Goal: Entertainment & Leisure: Browse casually

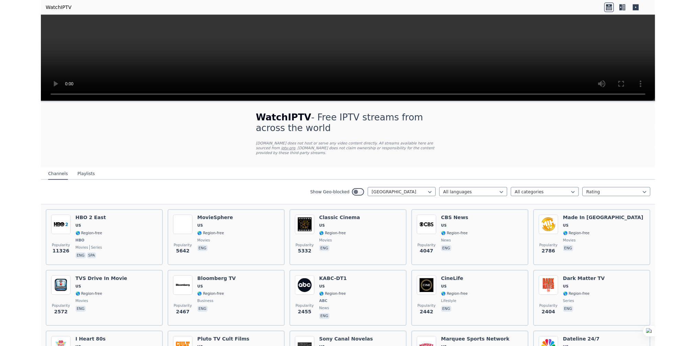
scroll to position [2296, 0]
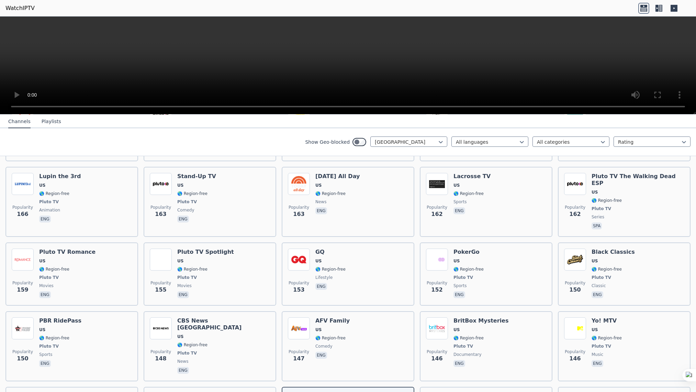
click at [238, 114] on video at bounding box center [348, 65] width 696 height 98
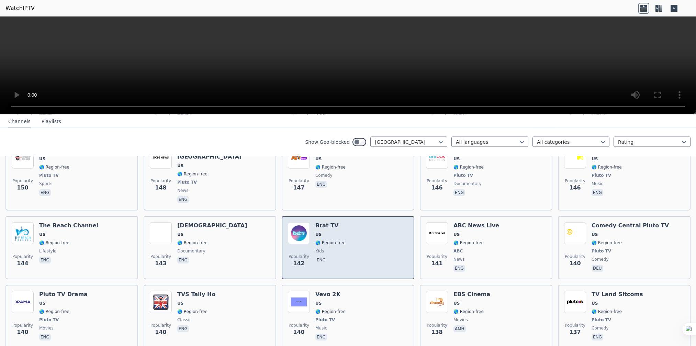
scroll to position [2467, 0]
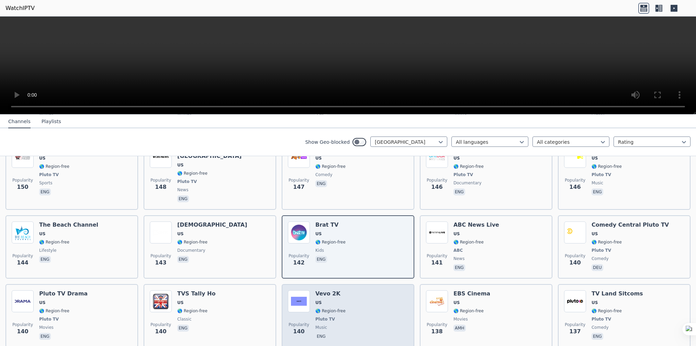
click at [337, 290] on div "Vevo 2K US 🌎 Region-free Pluto TV music eng" at bounding box center [330, 315] width 30 height 51
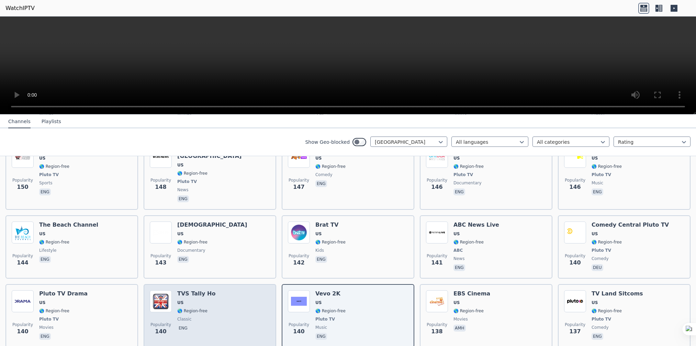
click at [188, 316] on span "classic" at bounding box center [196, 318] width 38 height 5
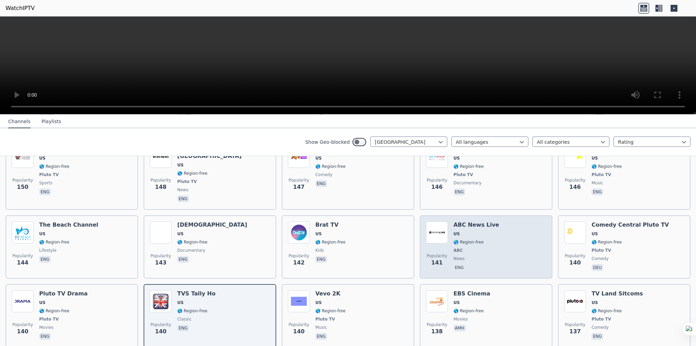
click at [476, 231] on span "US" at bounding box center [477, 233] width 46 height 5
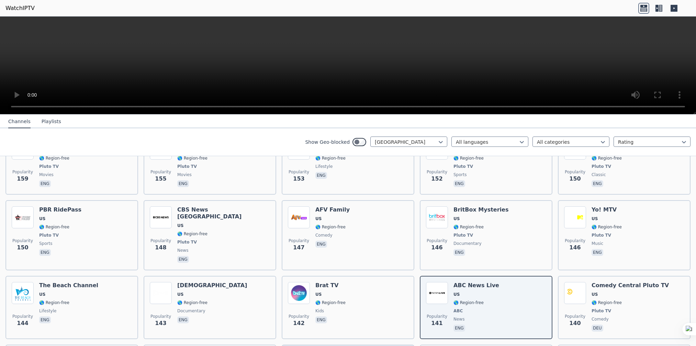
scroll to position [2399, 0]
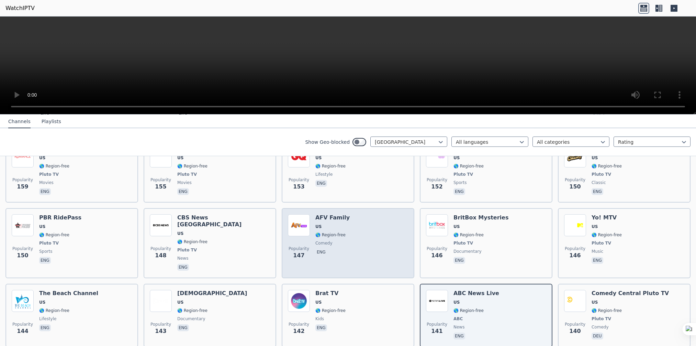
click at [334, 214] on div "AFV Family US 🌎 Region-free comedy eng" at bounding box center [332, 243] width 34 height 58
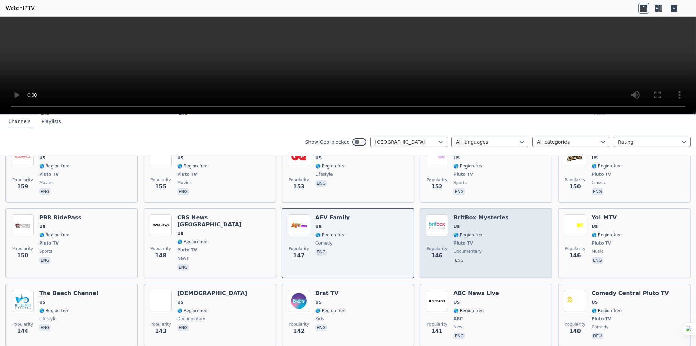
click at [479, 232] on span "🌎 Region-free" at bounding box center [481, 234] width 55 height 5
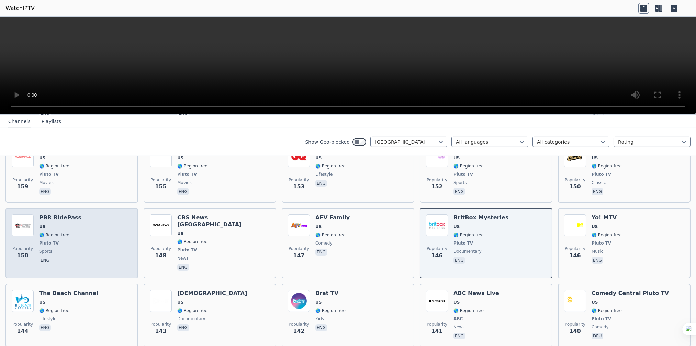
click at [59, 214] on div "PBR RidePass US 🌎 Region-free Pluto TV sports eng" at bounding box center [60, 243] width 42 height 58
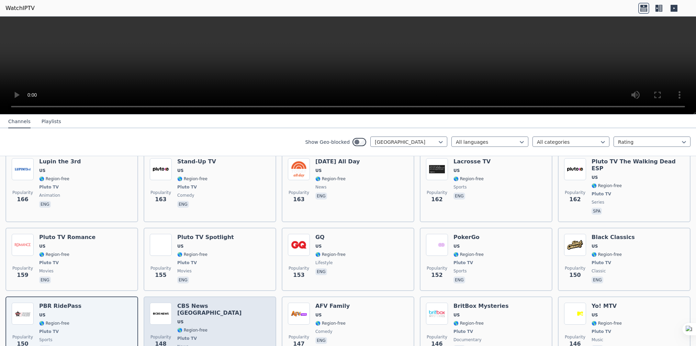
scroll to position [2296, 0]
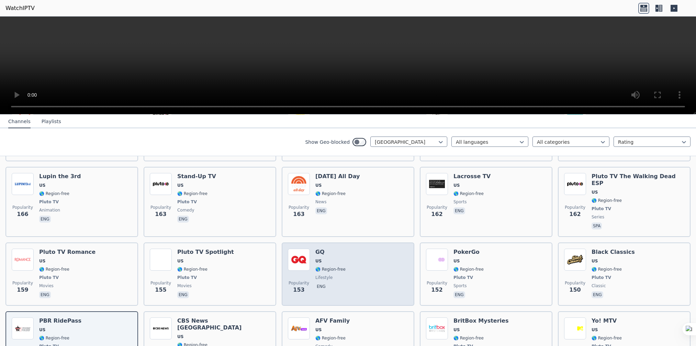
click at [323, 248] on h6 "GQ" at bounding box center [330, 251] width 30 height 7
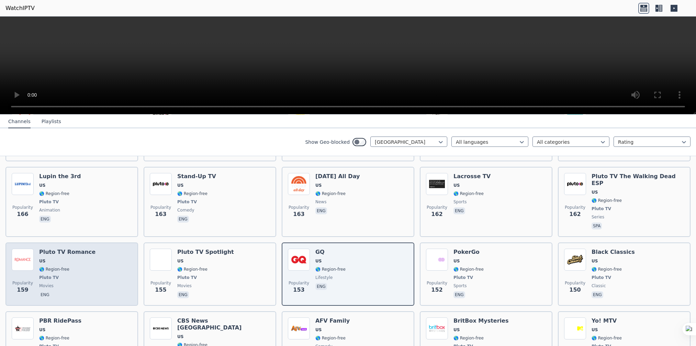
click at [77, 266] on span "🌎 Region-free" at bounding box center [67, 268] width 56 height 5
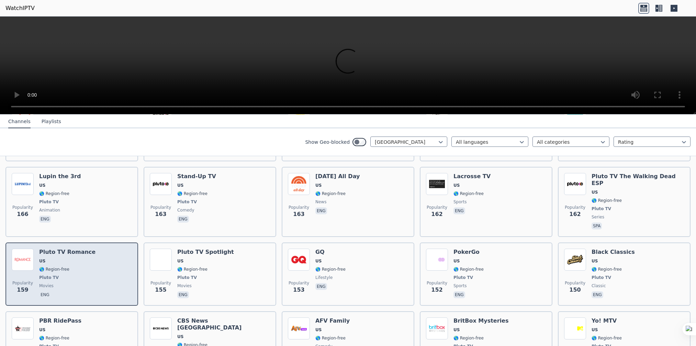
scroll to position [2193, 0]
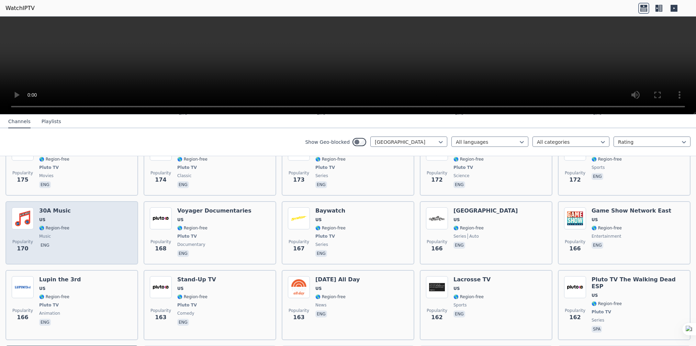
click at [91, 207] on div "Popularity 170 30A Music US 🌎 Region-free music eng" at bounding box center [72, 232] width 120 height 51
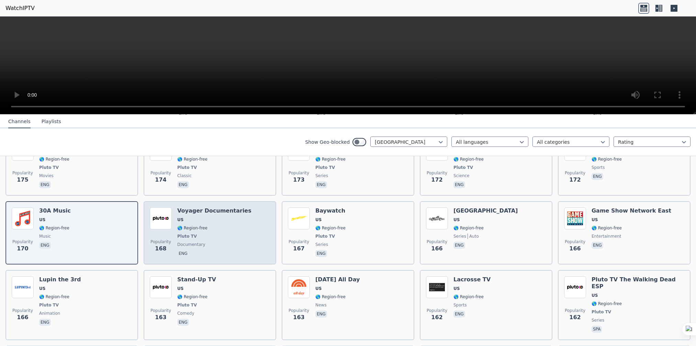
click at [196, 225] on span "🌎 Region-free" at bounding box center [192, 227] width 30 height 5
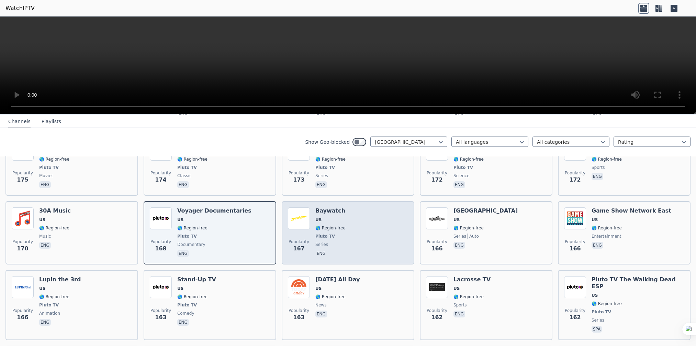
click at [340, 225] on span "🌎 Region-free" at bounding box center [330, 227] width 30 height 5
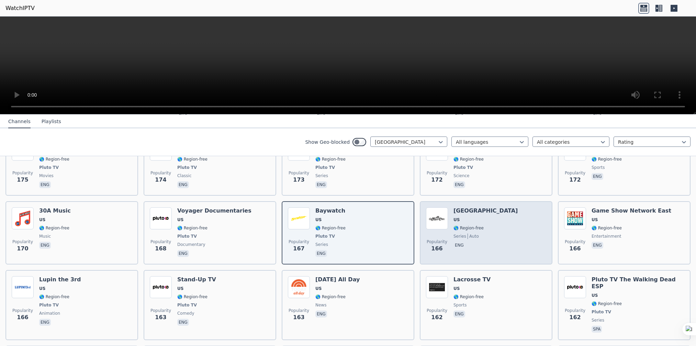
click at [462, 217] on span "US" at bounding box center [486, 219] width 64 height 5
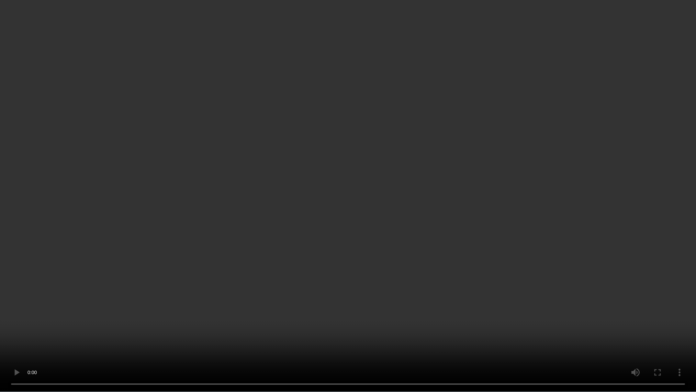
click at [339, 28] on video at bounding box center [348, 196] width 696 height 392
click at [348, 21] on video at bounding box center [348, 196] width 696 height 392
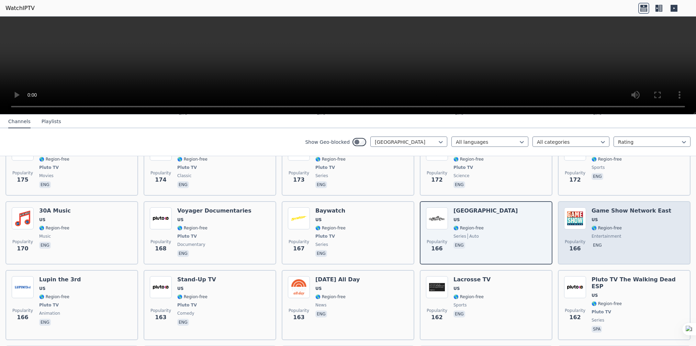
click at [611, 217] on span "US" at bounding box center [632, 219] width 80 height 5
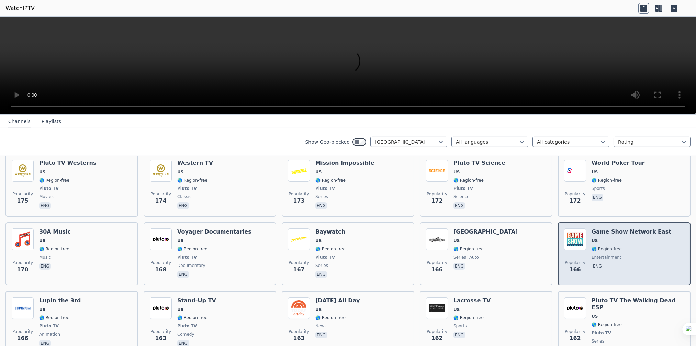
scroll to position [2124, 0]
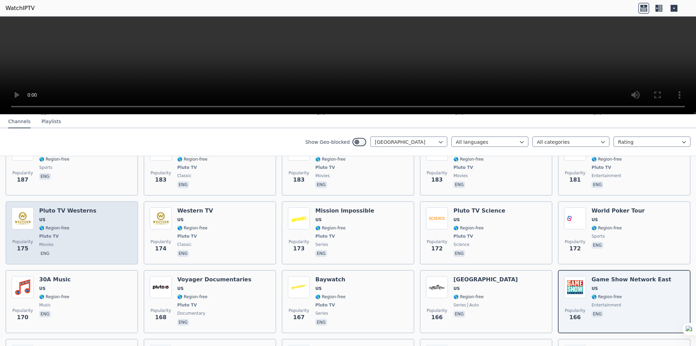
click at [70, 225] on span "🌎 Region-free" at bounding box center [67, 227] width 57 height 5
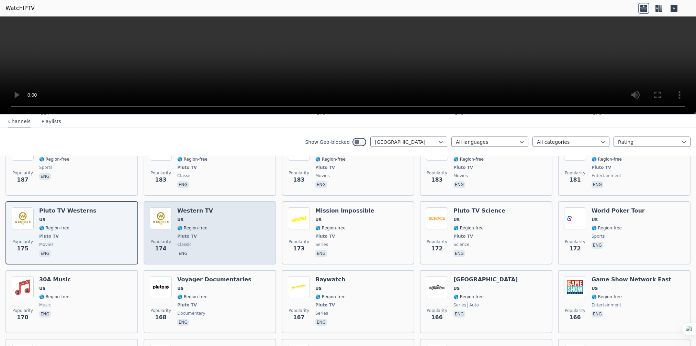
click at [160, 207] on img at bounding box center [161, 218] width 22 height 22
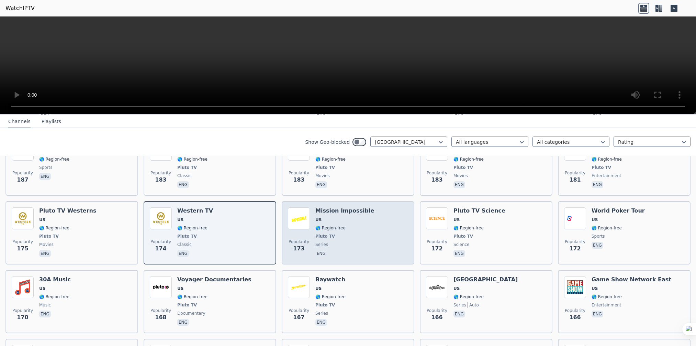
click at [300, 207] on img at bounding box center [299, 218] width 22 height 22
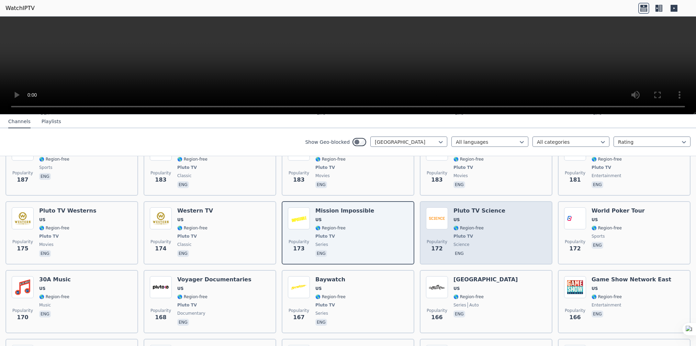
click at [510, 207] on div "Popularity 172 Pluto TV Science US 🌎 Region-free Pluto TV science eng" at bounding box center [486, 232] width 120 height 51
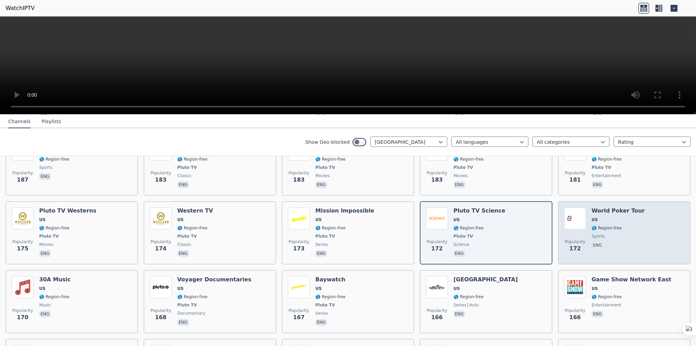
click at [603, 207] on div "World Poker Tour US 🌎 Region-free sports eng" at bounding box center [618, 232] width 53 height 51
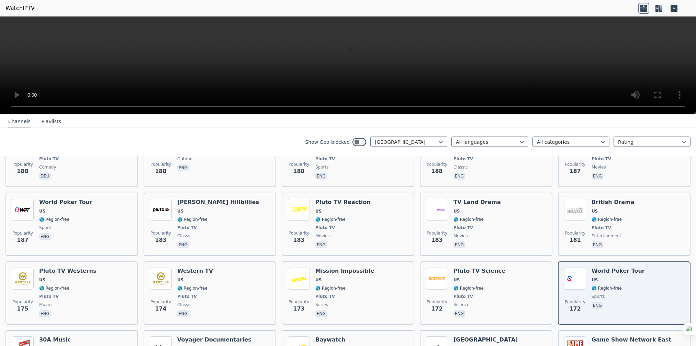
scroll to position [2055, 0]
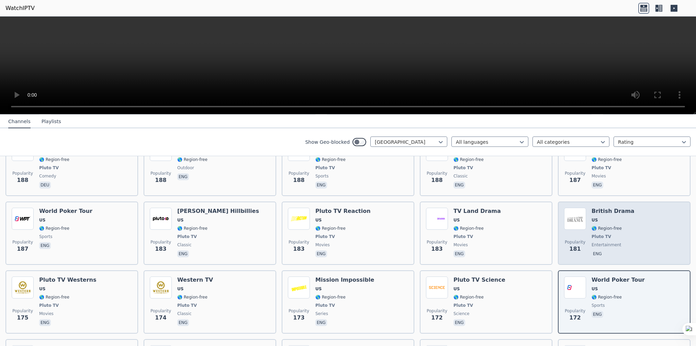
click at [592, 217] on span "US" at bounding box center [595, 219] width 6 height 5
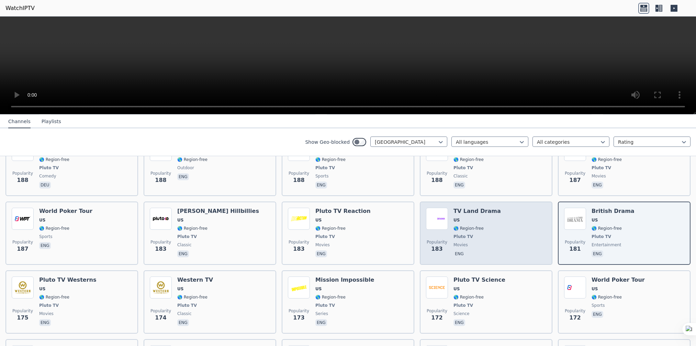
click at [485, 234] on span "Pluto TV" at bounding box center [477, 236] width 47 height 5
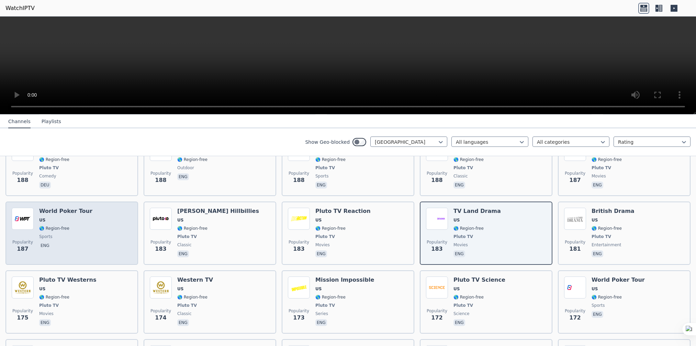
click at [97, 208] on div "Popularity 187 World Poker Tour US 🌎 Region-free sports eng" at bounding box center [72, 233] width 120 height 51
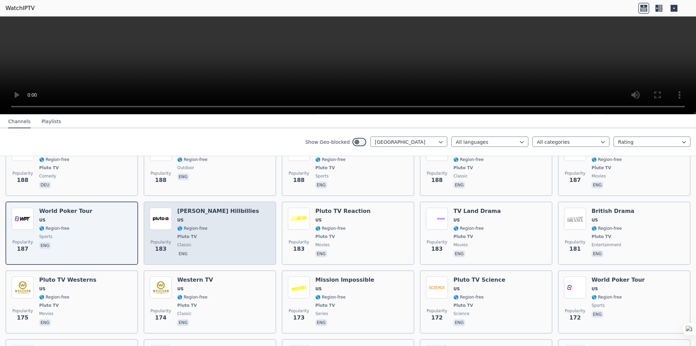
click at [221, 208] on div "Popularity 183 [PERSON_NAME] Hillbillies US 🌎 Region-free Pluto TV classic eng" at bounding box center [210, 233] width 120 height 51
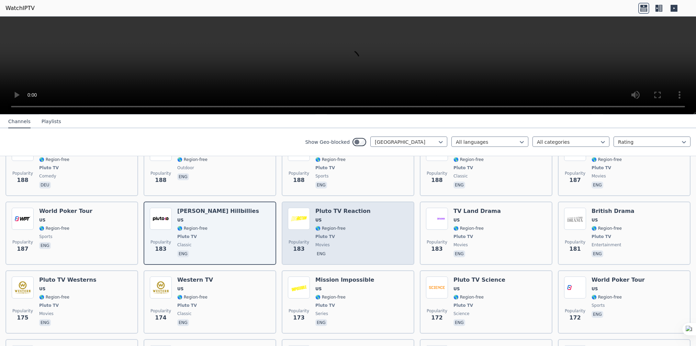
click at [355, 242] on span "movies" at bounding box center [342, 244] width 55 height 5
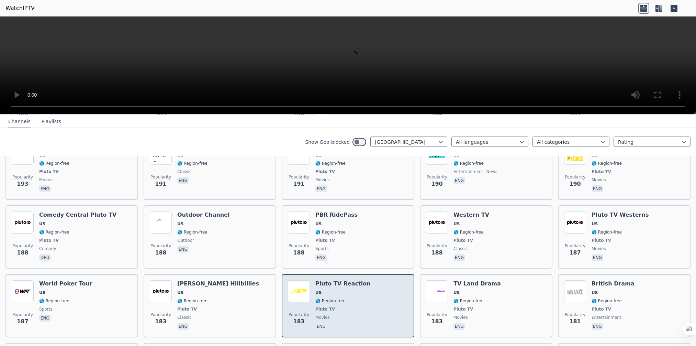
scroll to position [1918, 0]
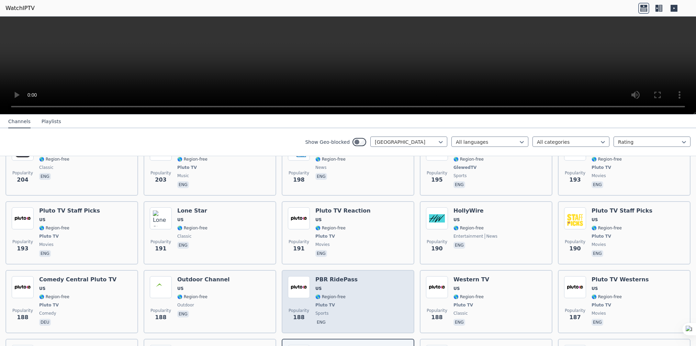
click at [336, 302] on span "Pluto TV" at bounding box center [336, 304] width 42 height 5
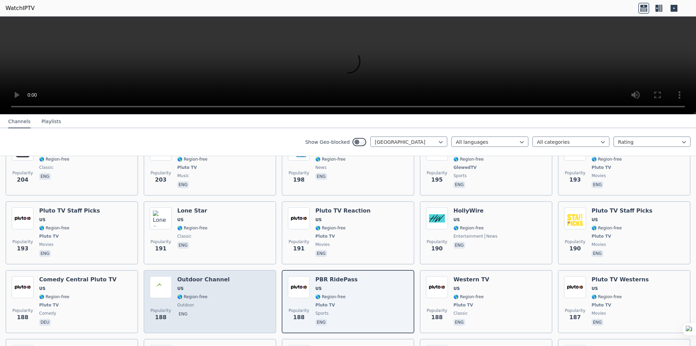
click at [204, 276] on div "Outdoor Channel US 🌎 Region-free outdoor eng" at bounding box center [203, 301] width 53 height 51
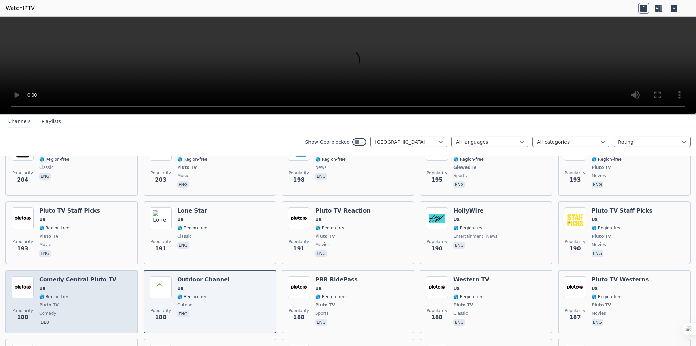
click at [61, 286] on span "US" at bounding box center [77, 288] width 77 height 5
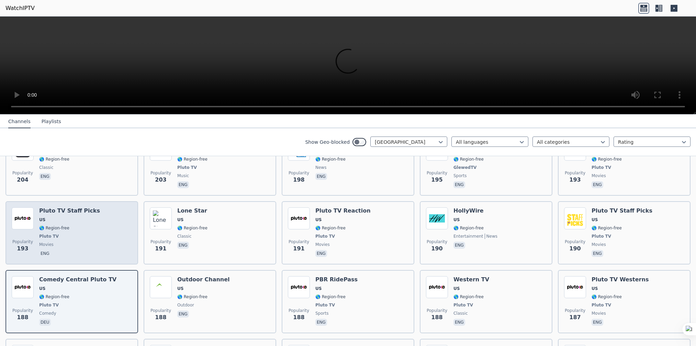
click at [57, 207] on div "Pluto TV Staff Picks US 🌎 Region-free Pluto TV movies eng" at bounding box center [69, 232] width 61 height 51
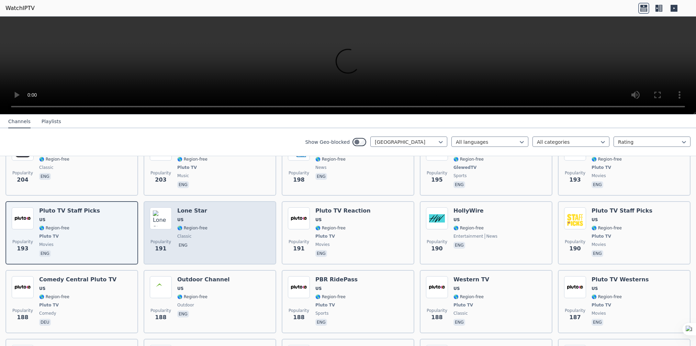
click at [175, 207] on div "Popularity 191 Lone Star US 🌎 Region-free classic eng" at bounding box center [210, 232] width 120 height 51
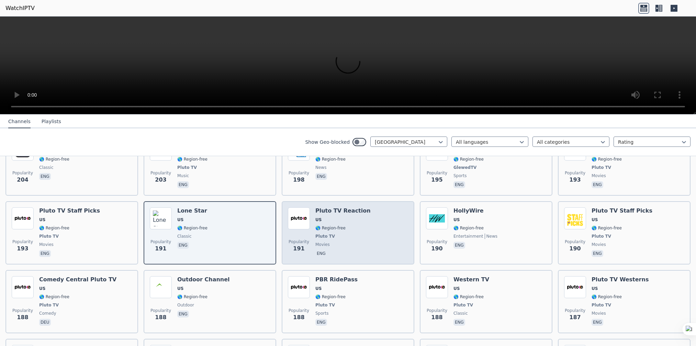
click at [339, 233] on span "Pluto TV" at bounding box center [342, 235] width 55 height 5
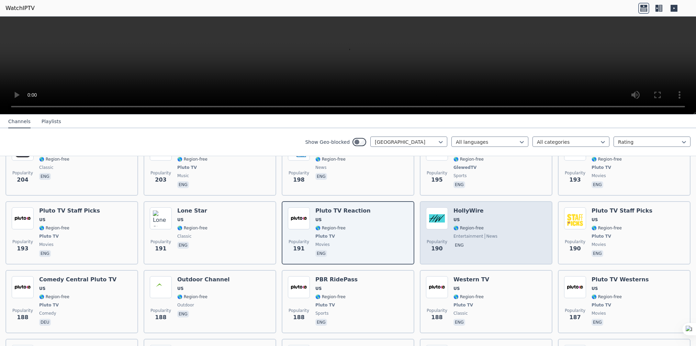
click at [458, 225] on span "🌎 Region-free" at bounding box center [469, 227] width 30 height 5
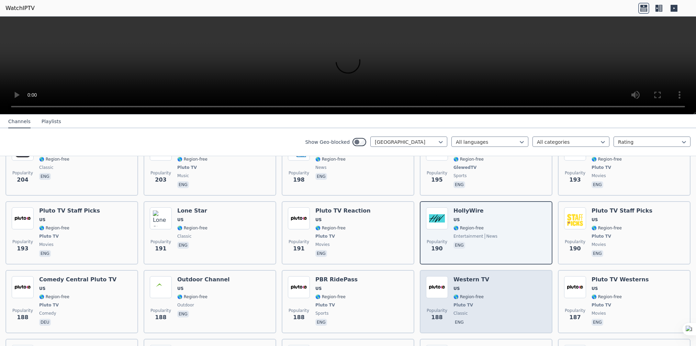
click at [465, 310] on span "classic" at bounding box center [472, 312] width 36 height 5
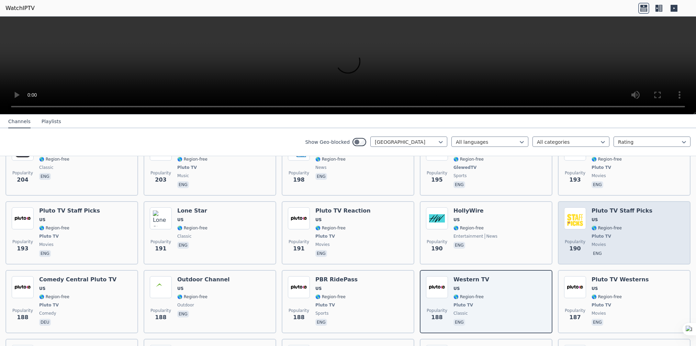
click at [592, 217] on span "US" at bounding box center [595, 219] width 6 height 5
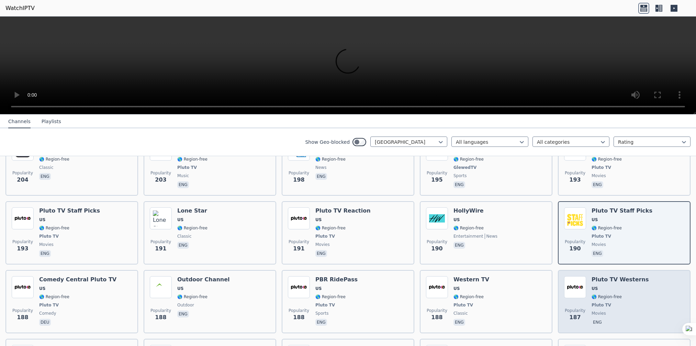
click at [592, 302] on span "Pluto TV" at bounding box center [602, 304] width 20 height 5
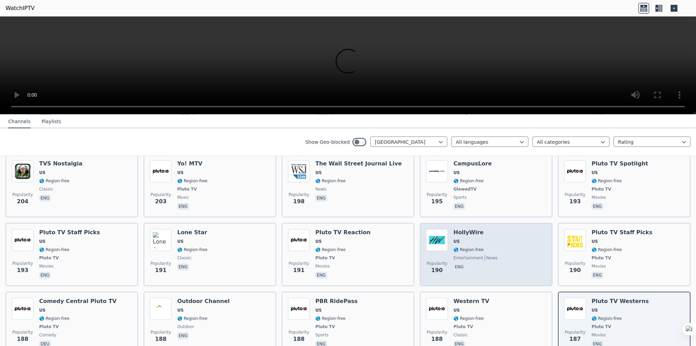
scroll to position [1849, 0]
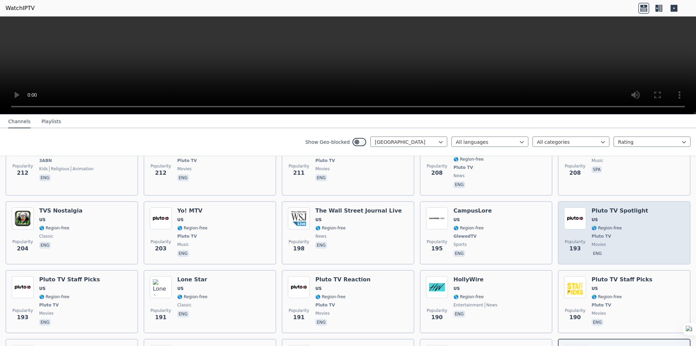
click at [581, 207] on div "Popularity 193" at bounding box center [575, 232] width 22 height 51
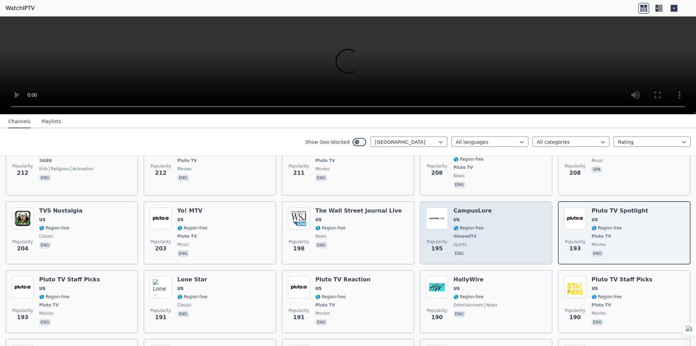
click at [484, 207] on div "Popularity 195 CampusLore [GEOGRAPHIC_DATA] 🌎 Region-free GlewedTV sports eng" at bounding box center [486, 232] width 120 height 51
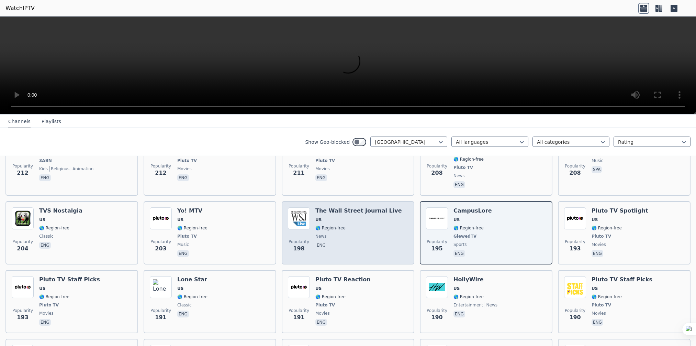
click at [332, 225] on span "🌎 Region-free" at bounding box center [330, 227] width 30 height 5
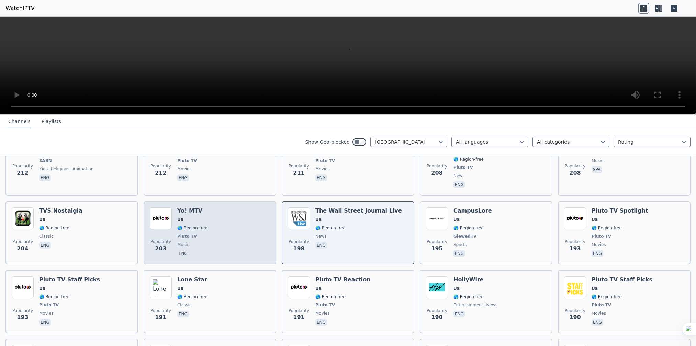
click at [220, 207] on div "Popularity 203 Yo! MTV US 🌎 Region-free Pluto TV music eng" at bounding box center [210, 232] width 120 height 51
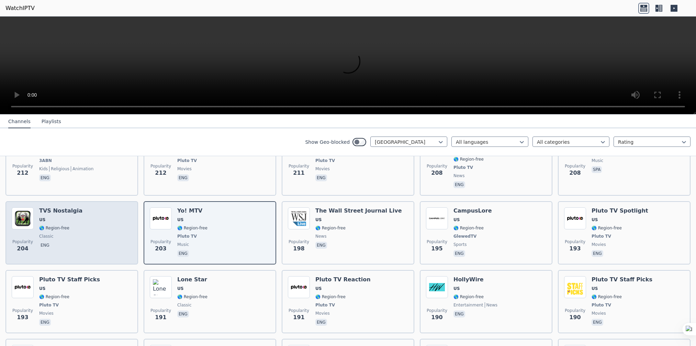
click at [90, 207] on div "Popularity 204 TVS Nostalgia [GEOGRAPHIC_DATA] 🌎 Region-free classic eng" at bounding box center [72, 232] width 120 height 51
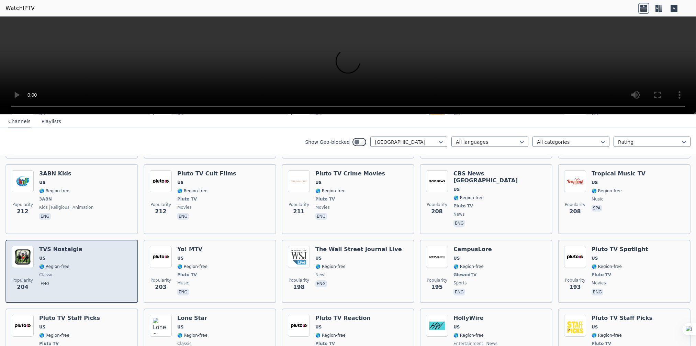
scroll to position [1780, 0]
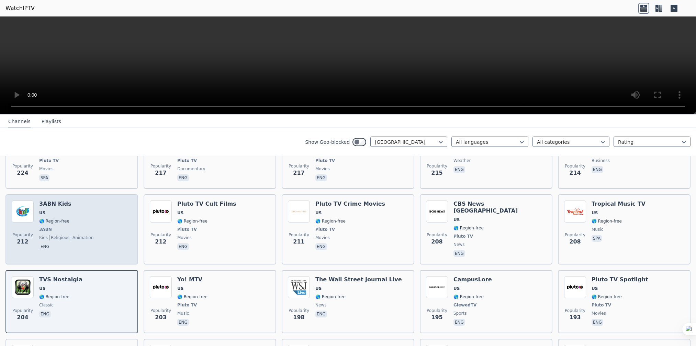
click at [84, 226] on span "3ABN" at bounding box center [66, 228] width 54 height 5
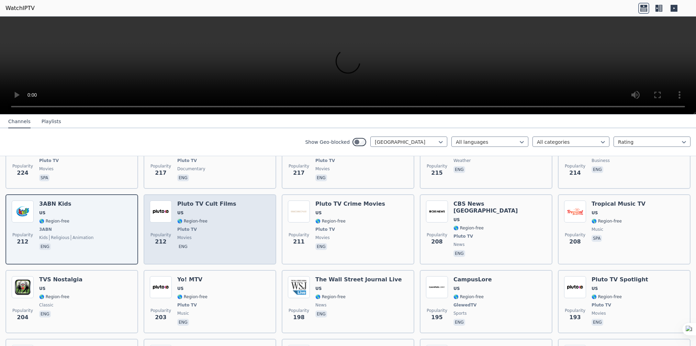
click at [213, 218] on span "🌎 Region-free" at bounding box center [206, 220] width 59 height 5
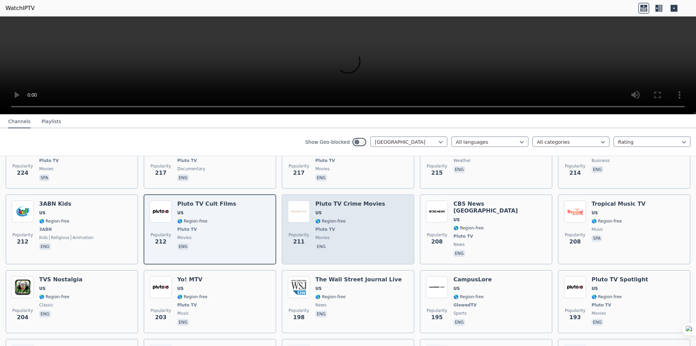
click at [323, 200] on div "Pluto TV Crime Movies US 🌎 Region-free Pluto TV movies eng" at bounding box center [350, 229] width 70 height 58
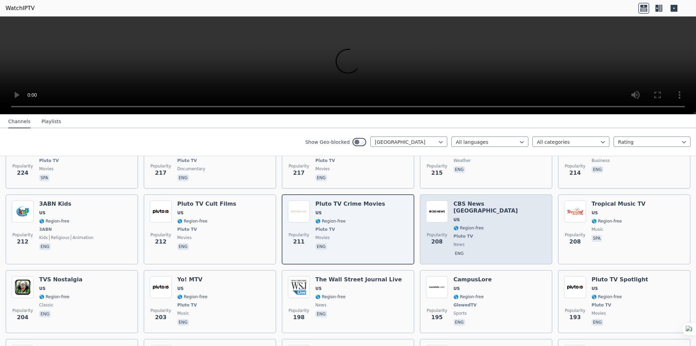
click at [482, 217] on span "US" at bounding box center [500, 219] width 93 height 5
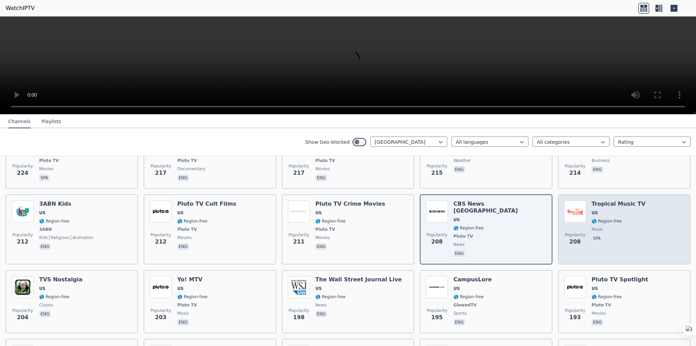
click at [617, 210] on span "US" at bounding box center [619, 212] width 54 height 5
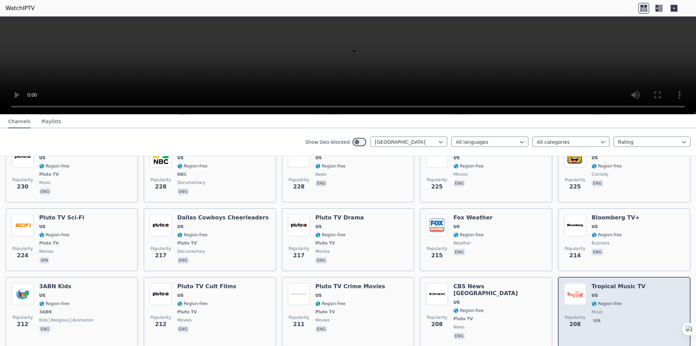
scroll to position [1677, 0]
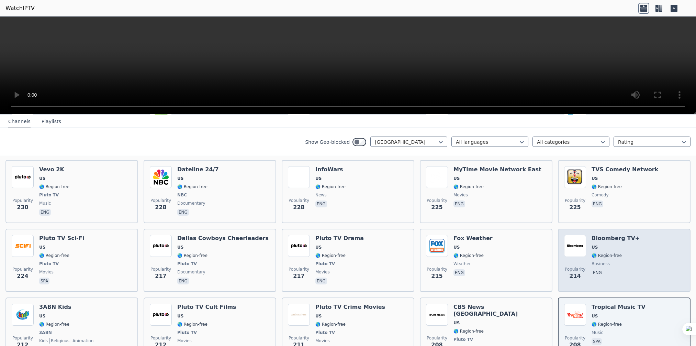
click at [608, 244] on span "US" at bounding box center [616, 246] width 48 height 5
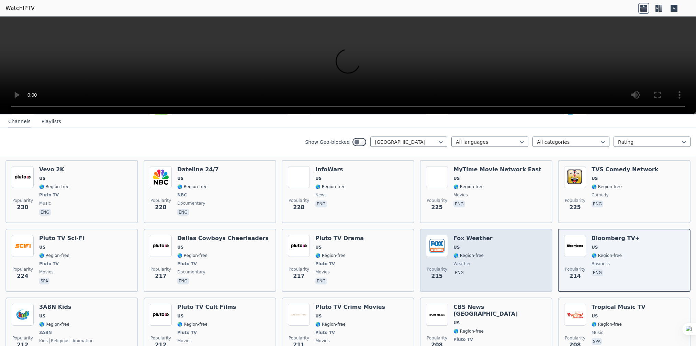
click at [481, 253] on span "🌎 Region-free" at bounding box center [473, 255] width 39 height 5
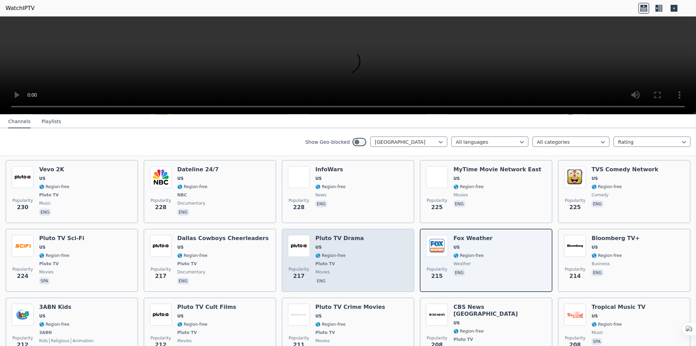
click at [349, 253] on span "🌎 Region-free" at bounding box center [339, 255] width 48 height 5
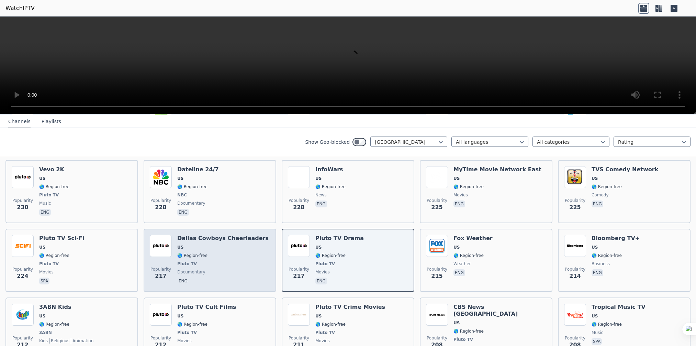
click at [229, 244] on span "US" at bounding box center [222, 246] width 91 height 5
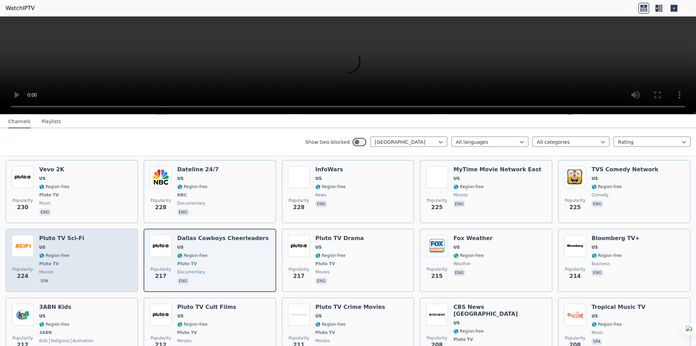
click at [77, 235] on div "Popularity 224 Pluto TV Sci-Fi US 🌎 Region-free Pluto TV movies spa" at bounding box center [72, 260] width 120 height 51
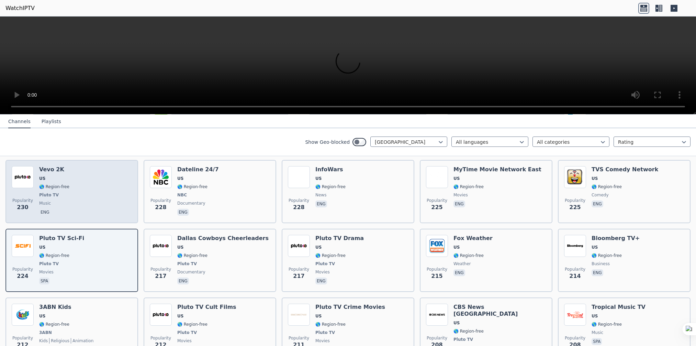
click at [66, 166] on div "Popularity 230 Vevo 2K US 🌎 Region-free Pluto TV music eng" at bounding box center [72, 191] width 120 height 51
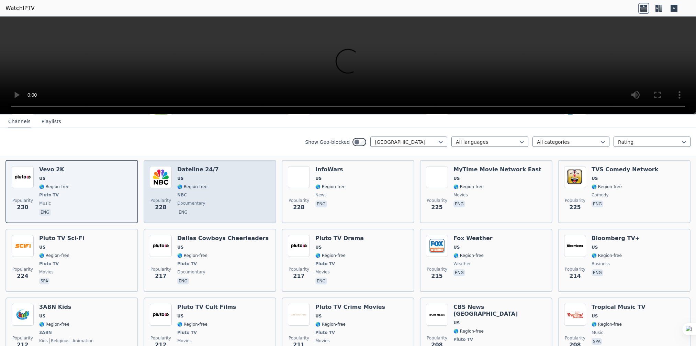
click at [170, 193] on span "Popularity 228" at bounding box center [161, 204] width 22 height 22
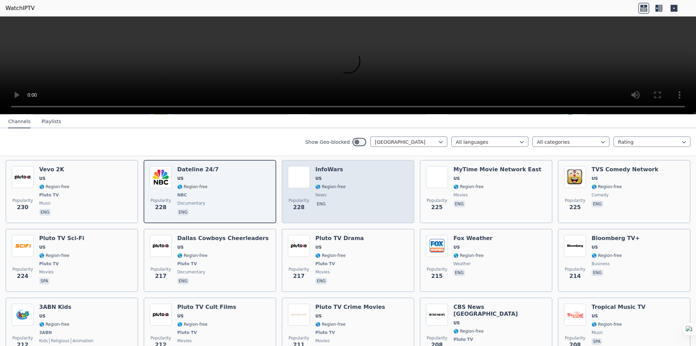
click at [301, 198] on span "Popularity" at bounding box center [299, 200] width 21 height 5
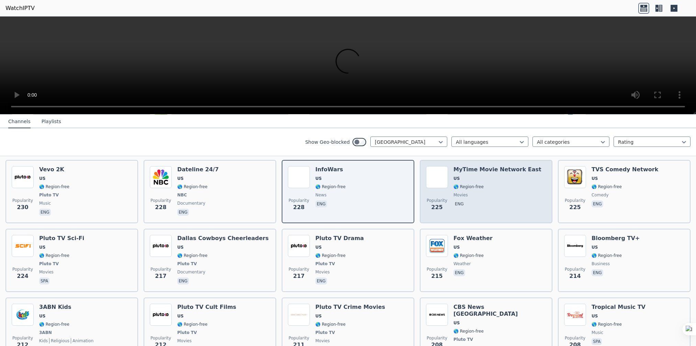
click at [432, 203] on span "225" at bounding box center [436, 207] width 11 height 8
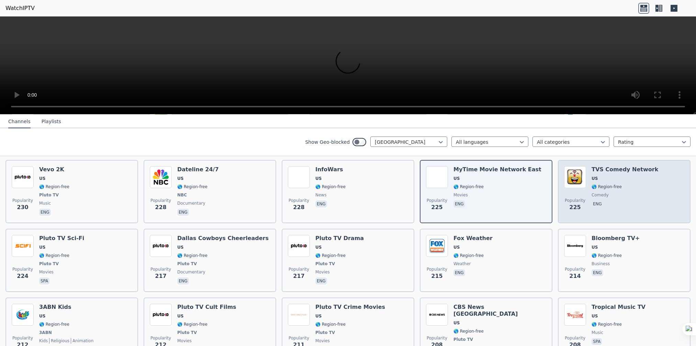
click at [584, 174] on div "Popularity 225 TVS Comedy Network US 🌎 Region-free comedy eng" at bounding box center [624, 191] width 120 height 51
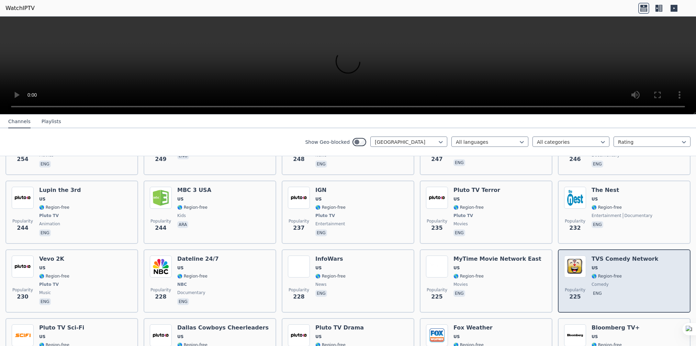
scroll to position [1574, 0]
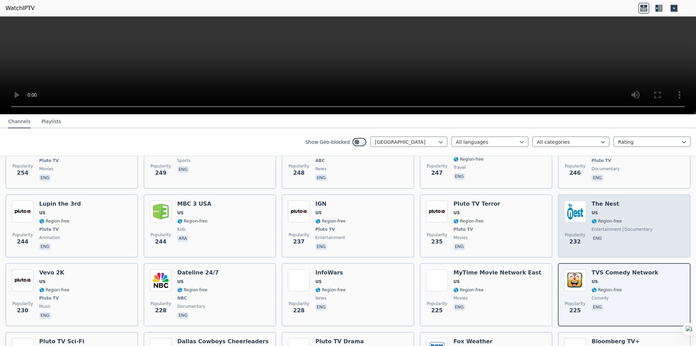
click at [593, 226] on span "entertainment" at bounding box center [607, 228] width 30 height 5
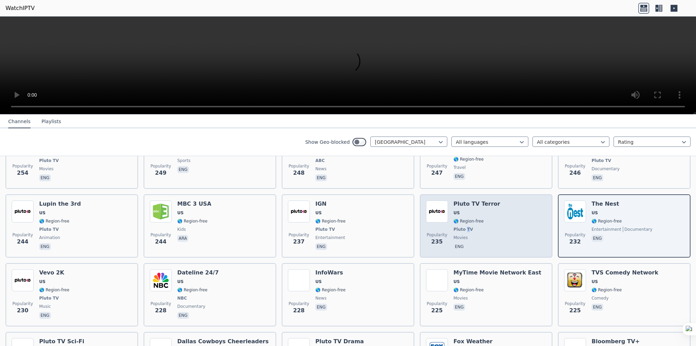
click at [462, 200] on div "Pluto TV Terror US 🌎 Region-free Pluto TV movies eng" at bounding box center [477, 225] width 47 height 51
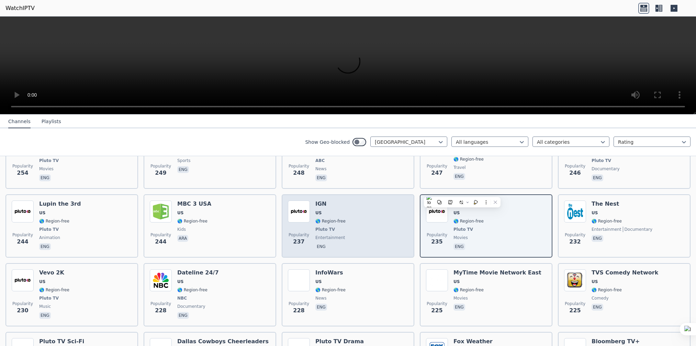
click at [366, 200] on div "Popularity 237 IGN US 🌎 Region-free Pluto TV entertainment eng" at bounding box center [348, 225] width 120 height 51
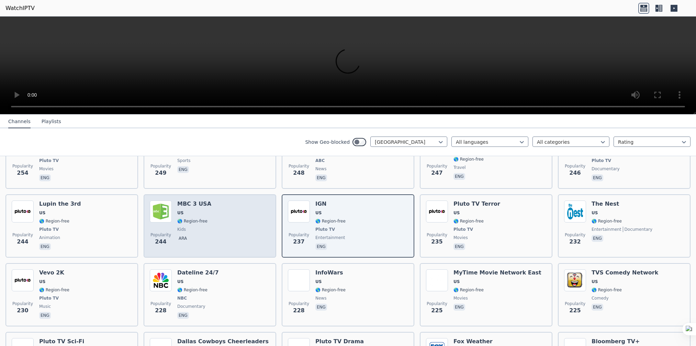
click at [252, 200] on div "Popularity 244 MBC 3 [GEOGRAPHIC_DATA] [GEOGRAPHIC_DATA] 🌎 Region-free kids ara" at bounding box center [210, 225] width 120 height 51
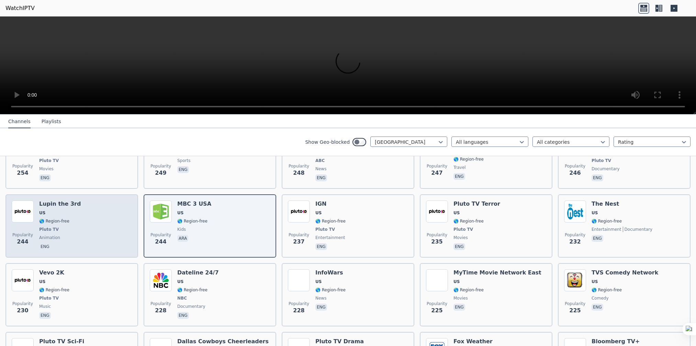
click at [71, 218] on span "🌎 Region-free" at bounding box center [60, 220] width 42 height 5
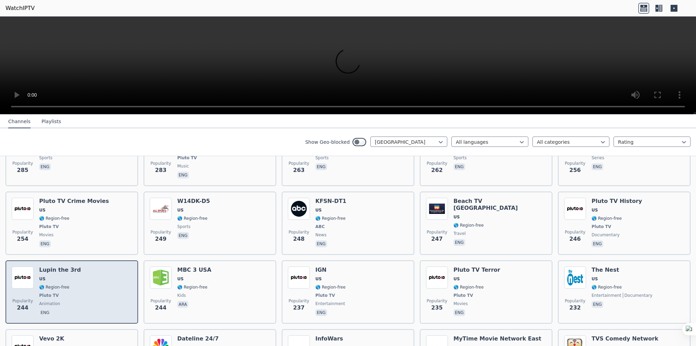
scroll to position [1505, 0]
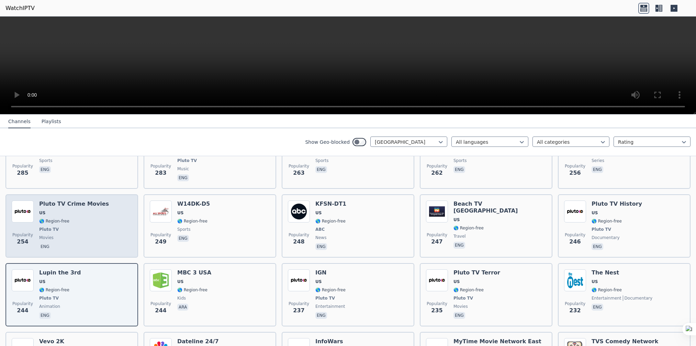
click at [67, 210] on span "US" at bounding box center [74, 212] width 70 height 5
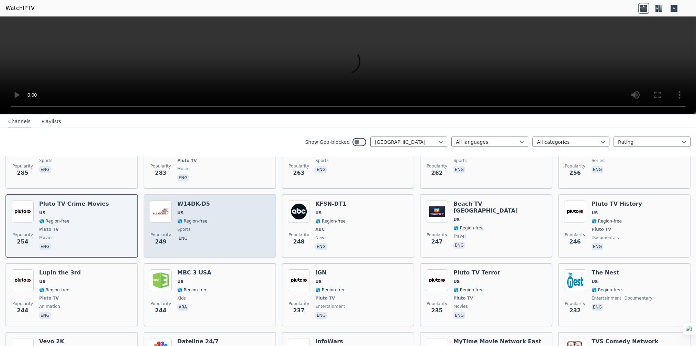
click at [189, 210] on span "US" at bounding box center [193, 212] width 33 height 5
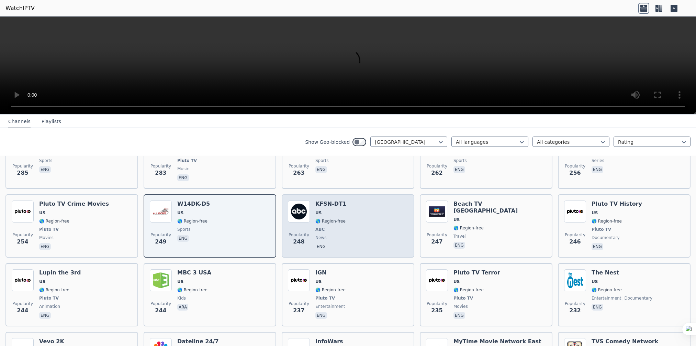
click at [357, 200] on div "Popularity 248 KFSN-DT1 US 🌎 Region-free ABC news eng" at bounding box center [348, 225] width 120 height 51
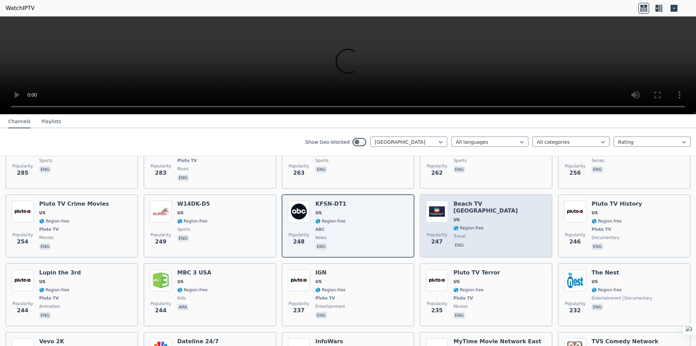
click at [466, 200] on div "Beach TV [GEOGRAPHIC_DATA] [GEOGRAPHIC_DATA] 🌎 Region-free travel eng" at bounding box center [500, 225] width 93 height 51
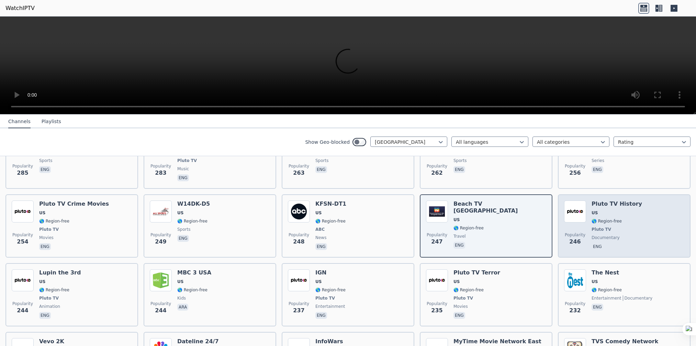
click at [628, 200] on div "Pluto TV History US 🌎 Region-free Pluto TV documentary eng" at bounding box center [617, 225] width 51 height 51
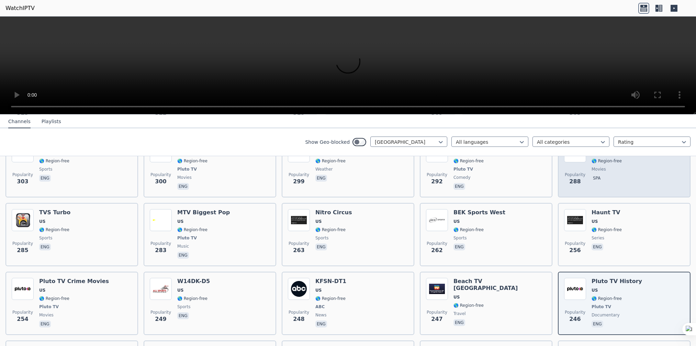
scroll to position [1402, 0]
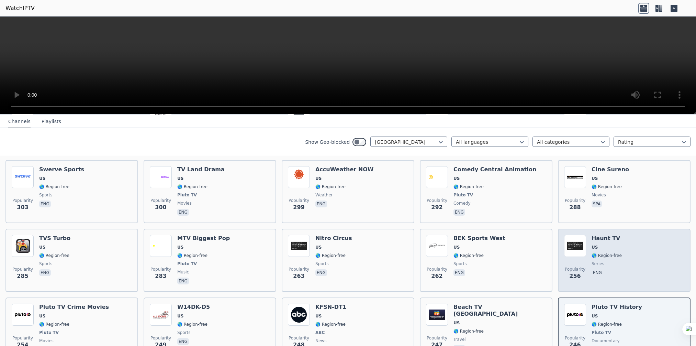
click at [612, 244] on span "US" at bounding box center [607, 246] width 30 height 5
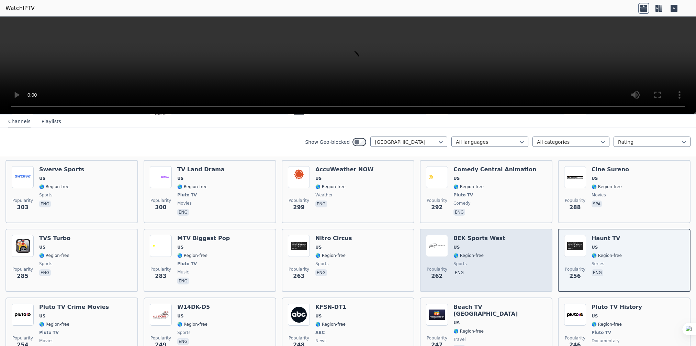
click at [473, 253] on span "🌎 Region-free" at bounding box center [469, 255] width 30 height 5
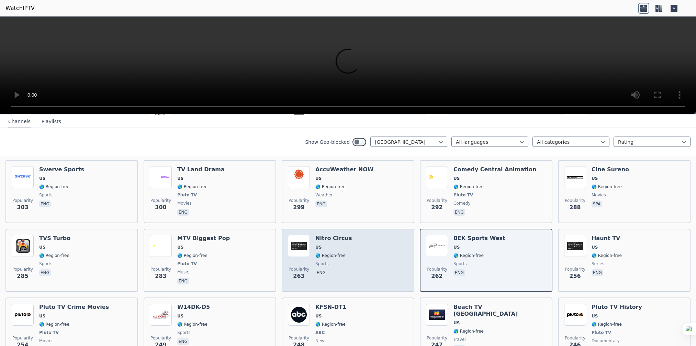
click at [354, 235] on div "Popularity 263 Nitro Circus US 🌎 Region-free sports eng" at bounding box center [348, 260] width 120 height 51
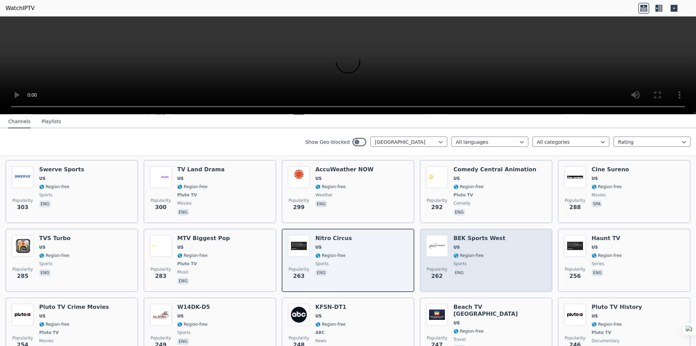
click at [441, 235] on img at bounding box center [437, 246] width 22 height 22
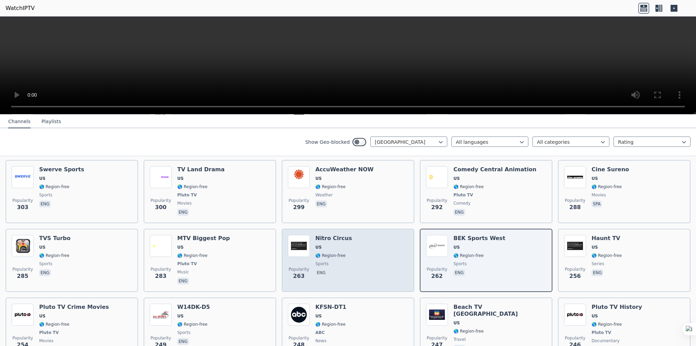
click at [396, 235] on div "Popularity 263 Nitro Circus US 🌎 Region-free sports eng" at bounding box center [348, 260] width 120 height 51
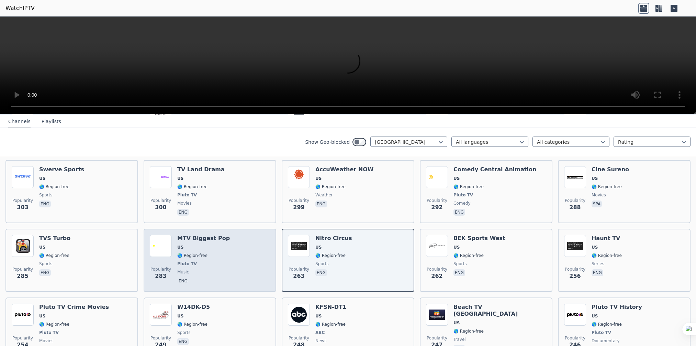
click at [195, 261] on span "Pluto TV" at bounding box center [203, 263] width 53 height 5
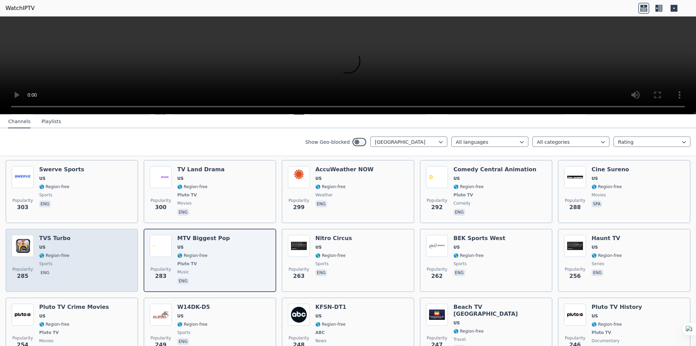
click at [64, 261] on span "sports" at bounding box center [54, 263] width 31 height 5
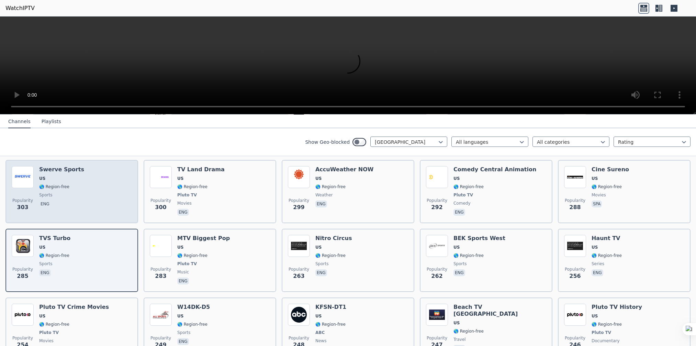
click at [61, 200] on span "eng" at bounding box center [61, 204] width 45 height 8
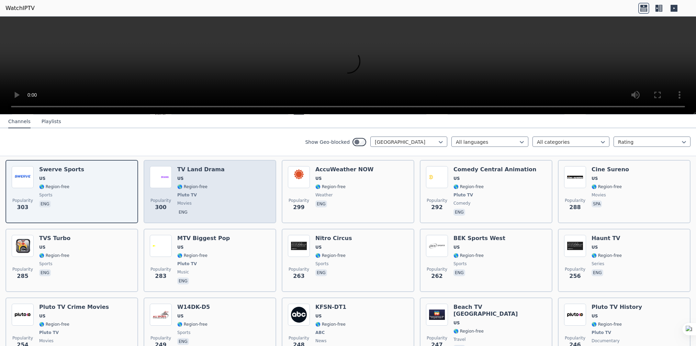
click at [168, 198] on span "Popularity" at bounding box center [161, 200] width 21 height 5
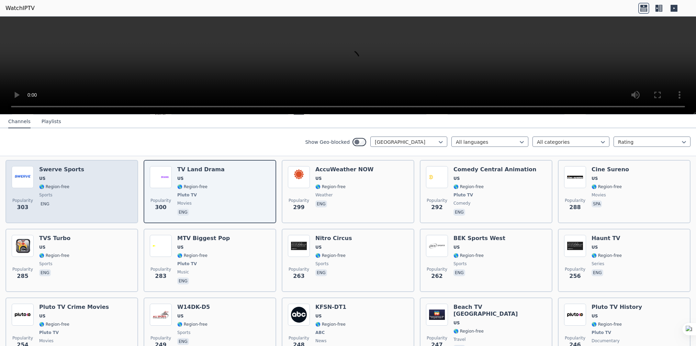
click at [55, 180] on div "Swerve Sports US 🌎 Region-free sports eng" at bounding box center [61, 191] width 45 height 51
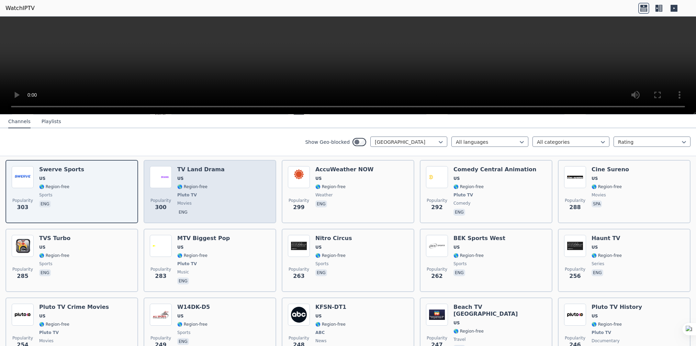
click at [206, 200] on span "movies" at bounding box center [200, 202] width 47 height 5
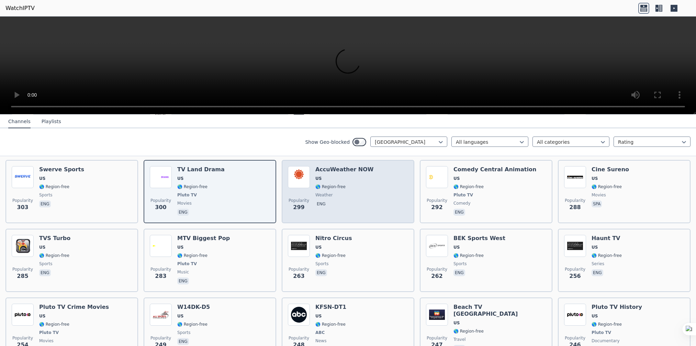
click at [368, 175] on div "Popularity 299 AccuWeather NOW US 🌎 Region-free weather eng" at bounding box center [348, 191] width 120 height 51
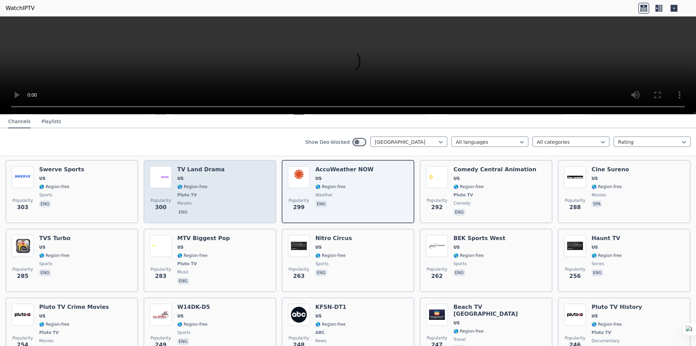
click at [242, 179] on div "Popularity 300 TV Land Drama US 🌎 Region-free Pluto TV movies eng" at bounding box center [210, 191] width 120 height 51
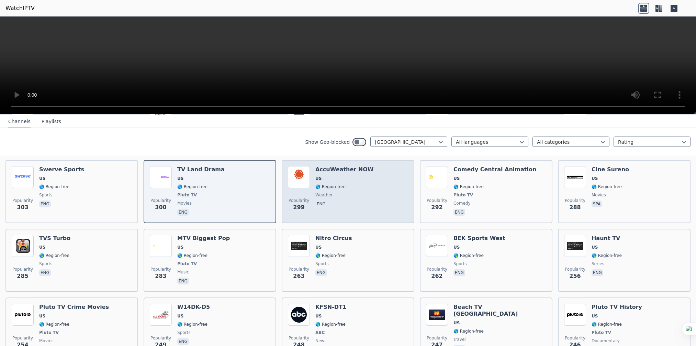
click at [323, 200] on p "eng" at bounding box center [321, 203] width 12 height 7
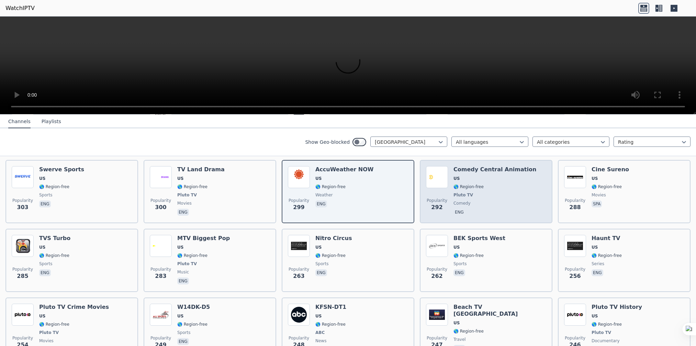
click at [442, 193] on span "Popularity 292" at bounding box center [437, 204] width 22 height 22
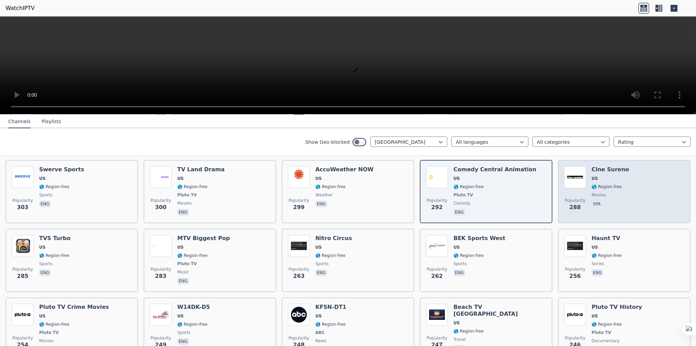
click at [569, 203] on span "288" at bounding box center [574, 207] width 11 height 8
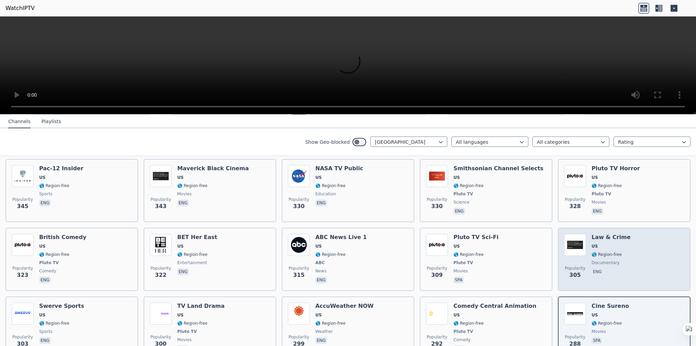
scroll to position [1265, 0]
click at [605, 261] on span "documentary" at bounding box center [606, 263] width 28 height 5
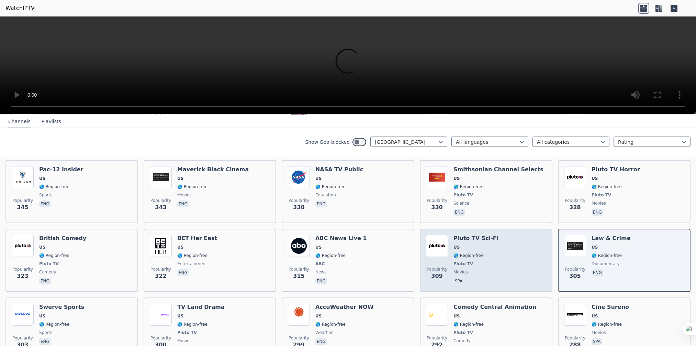
click at [482, 261] on span "Pluto TV" at bounding box center [476, 263] width 45 height 5
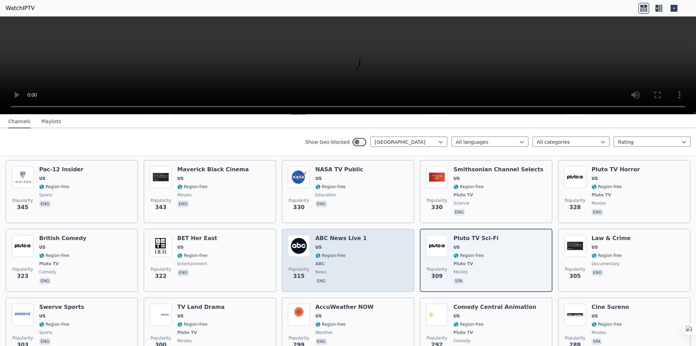
click at [336, 253] on span "🌎 Region-free" at bounding box center [330, 255] width 30 height 5
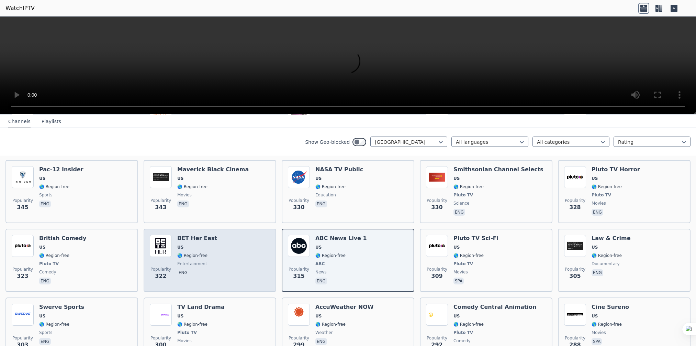
click at [177, 244] on span "US" at bounding box center [180, 246] width 6 height 5
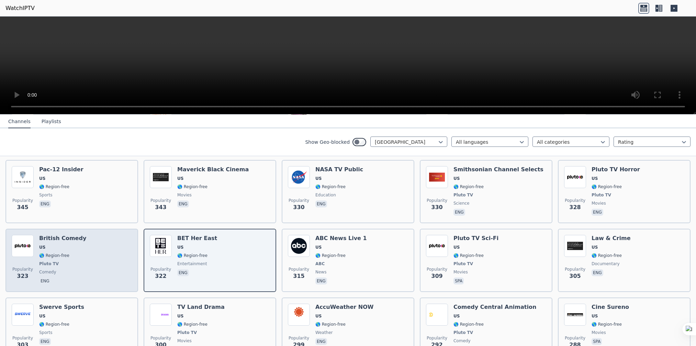
click at [87, 235] on div "Popularity 323 British Comedy US 🌎 Region-free Pluto TV comedy eng" at bounding box center [72, 260] width 120 height 51
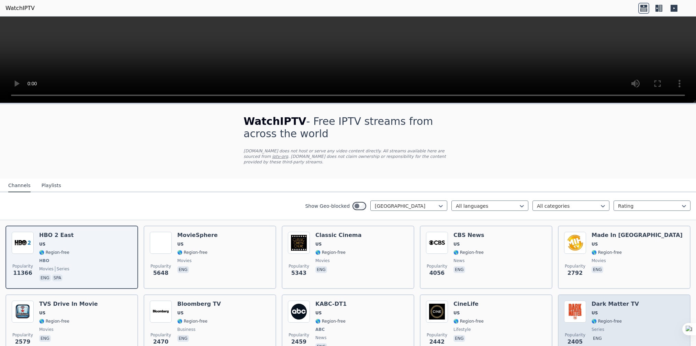
click at [616, 309] on div "Dark Matter TV US 🌎 Region-free series eng" at bounding box center [615, 325] width 47 height 51
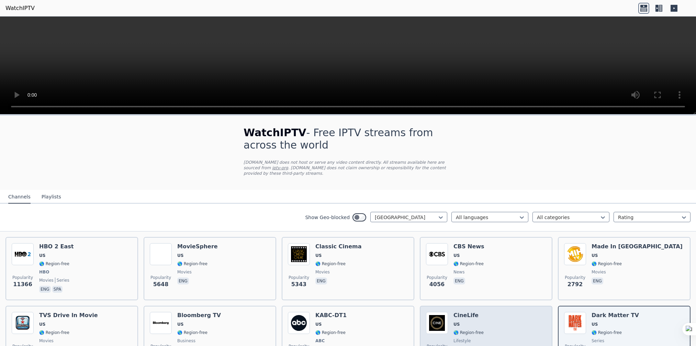
click at [464, 321] on div "CineLife US 🌎 Region-free lifestyle eng" at bounding box center [469, 337] width 30 height 51
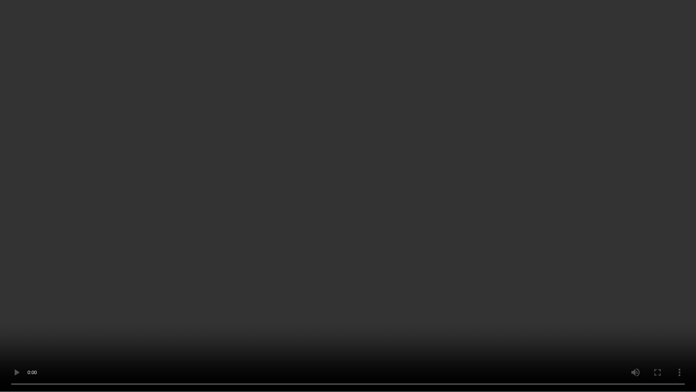
click at [696, 4] on video at bounding box center [348, 196] width 696 height 392
click at [215, 209] on video at bounding box center [348, 196] width 696 height 392
click at [696, 53] on video at bounding box center [348, 196] width 696 height 392
click at [472, 220] on video at bounding box center [348, 196] width 696 height 392
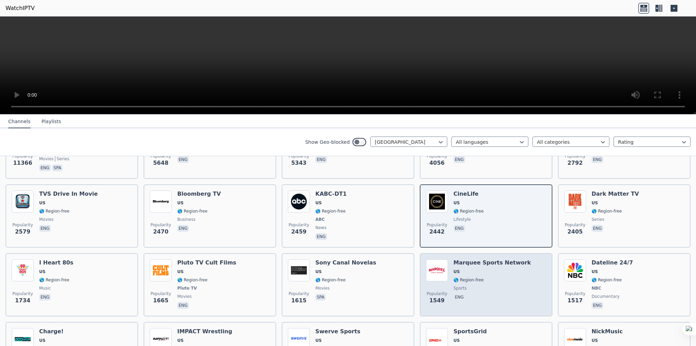
scroll to position [137, 0]
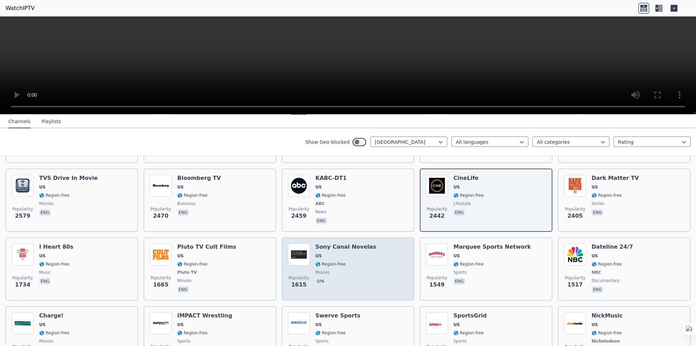
click at [337, 253] on div "Sony Canal Novelas US 🌎 Region-free movies spa" at bounding box center [345, 268] width 61 height 51
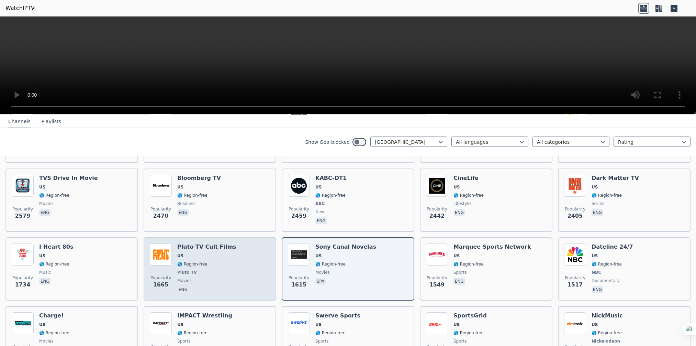
click at [198, 269] on span "Pluto TV" at bounding box center [206, 271] width 59 height 5
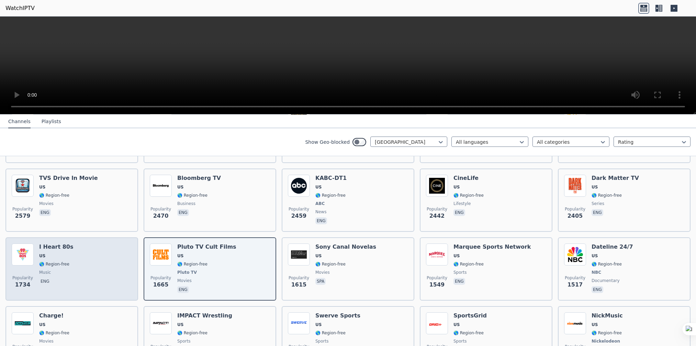
click at [53, 253] on span "US" at bounding box center [56, 255] width 34 height 5
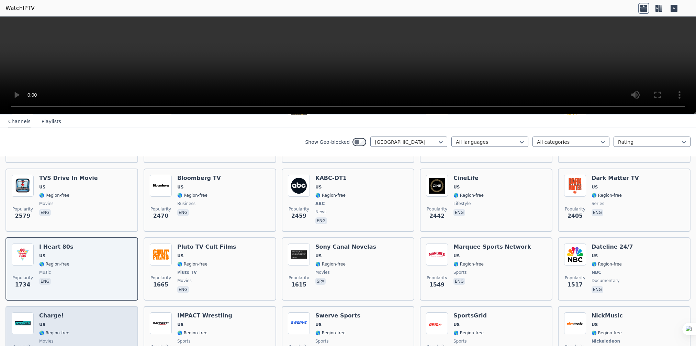
click at [52, 345] on span "eng" at bounding box center [54, 350] width 30 height 8
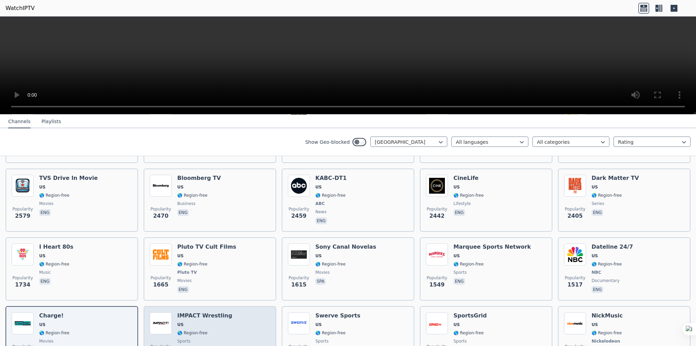
click at [201, 312] on h6 "IMPACT Wrestling" at bounding box center [204, 315] width 55 height 7
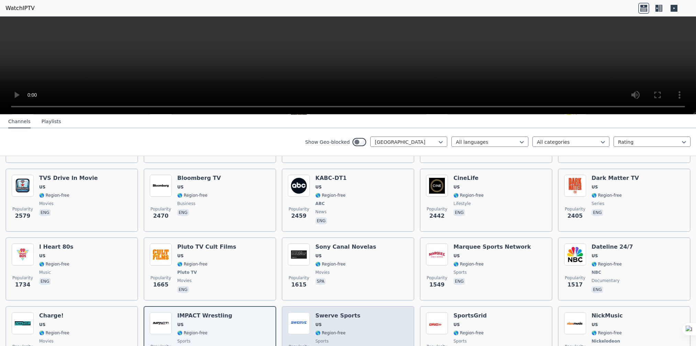
click at [345, 312] on h6 "Swerve Sports" at bounding box center [337, 315] width 45 height 7
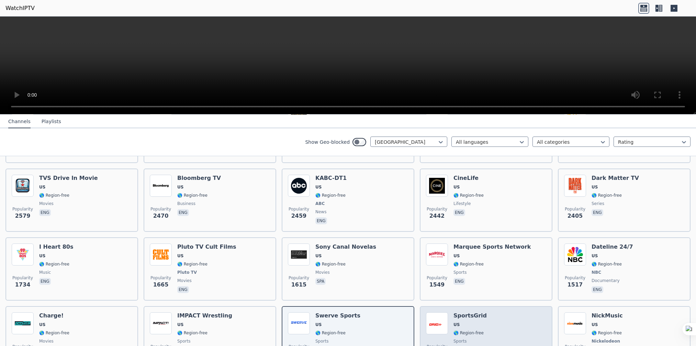
click at [429, 314] on img at bounding box center [437, 323] width 22 height 22
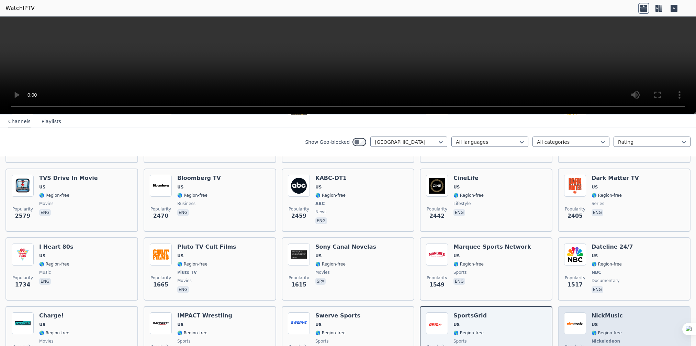
click at [618, 312] on div "Popularity 1274 NickMusic US 🌎 Region-free Nickelodeon music por eng" at bounding box center [624, 337] width 120 height 51
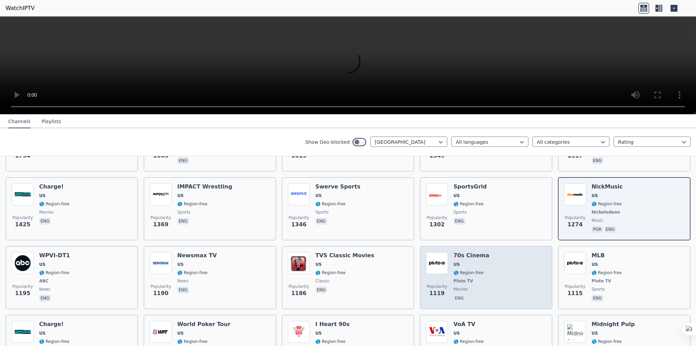
scroll to position [275, 0]
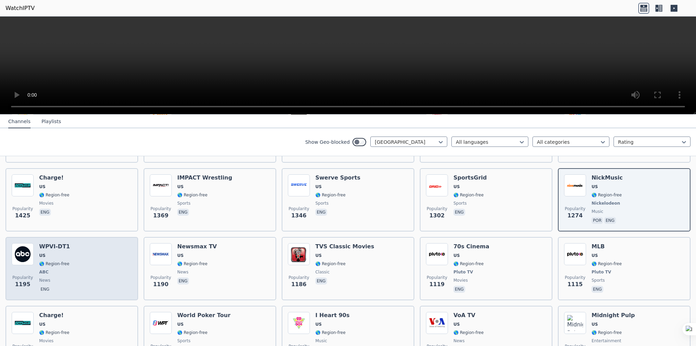
click at [68, 243] on div "Popularity 1195 WPVI-DT1 US 🌎 Region-free ABC news eng" at bounding box center [72, 268] width 120 height 51
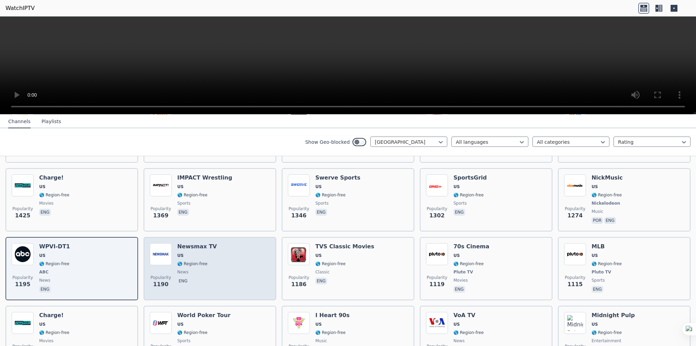
click at [205, 269] on span "news" at bounding box center [197, 271] width 40 height 5
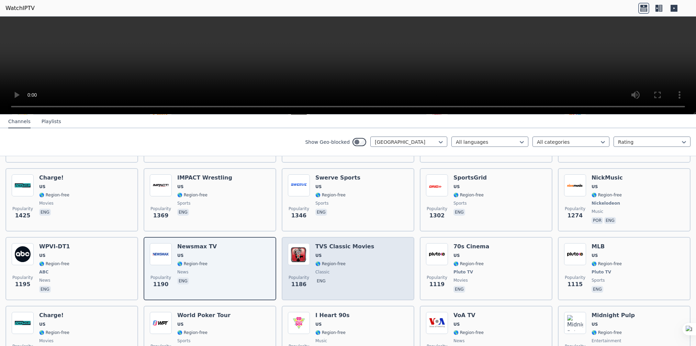
click at [328, 267] on div "TVS Classic Movies US 🌎 Region-free classic eng" at bounding box center [344, 268] width 59 height 51
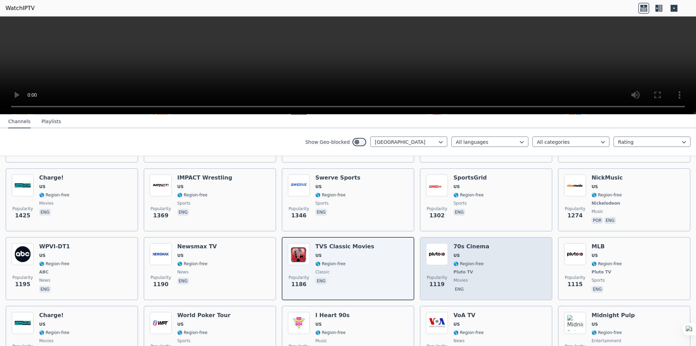
click at [492, 253] on div "Popularity 1119 70s Cinema US 🌎 Region-free Pluto TV movies eng" at bounding box center [486, 268] width 120 height 51
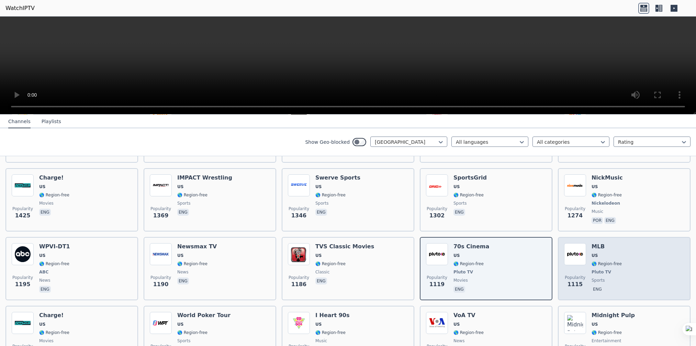
click at [592, 252] on div "MLB US 🌎 Region-free Pluto TV sports eng" at bounding box center [607, 268] width 30 height 51
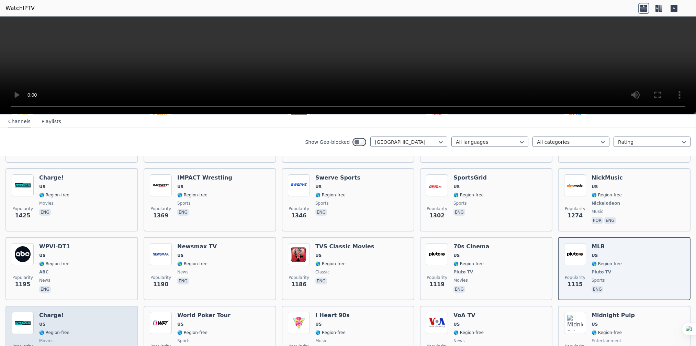
click at [91, 316] on div "Popularity 1101 Charge! US 🌎 Region-free movies eng" at bounding box center [72, 336] width 120 height 49
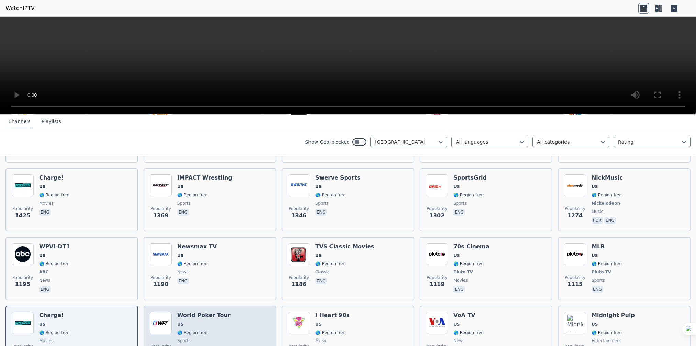
click at [193, 328] on div "World Poker Tour US 🌎 Region-free sports eng" at bounding box center [203, 336] width 53 height 49
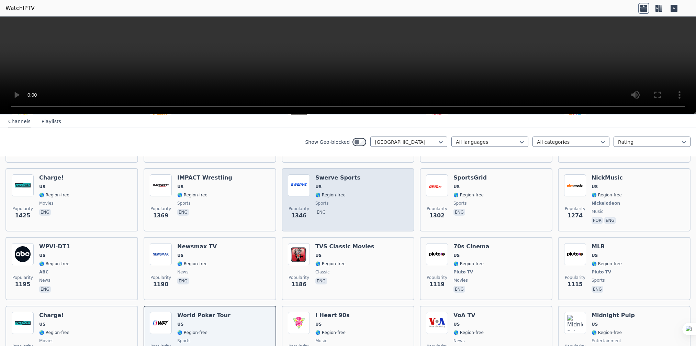
click at [320, 200] on span "sports" at bounding box center [321, 202] width 13 height 5
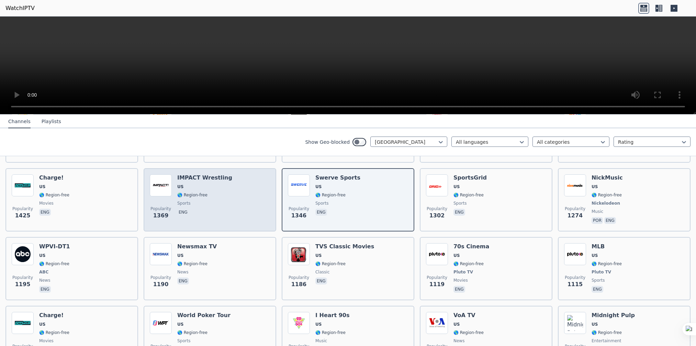
click at [187, 200] on span "sports" at bounding box center [204, 202] width 55 height 5
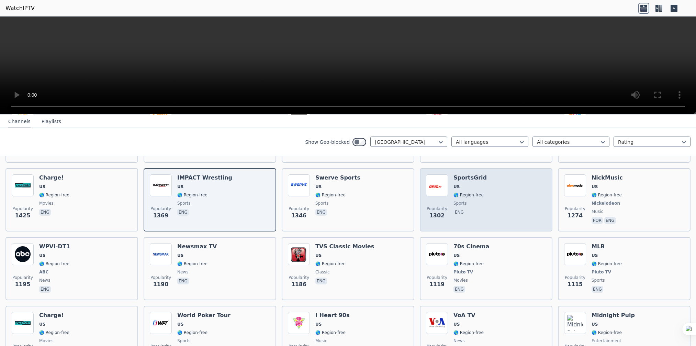
click at [475, 192] on span "🌎 Region-free" at bounding box center [469, 194] width 30 height 5
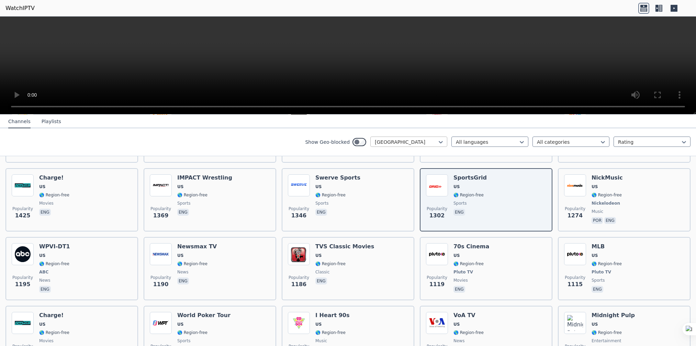
click at [428, 141] on div at bounding box center [406, 141] width 63 height 7
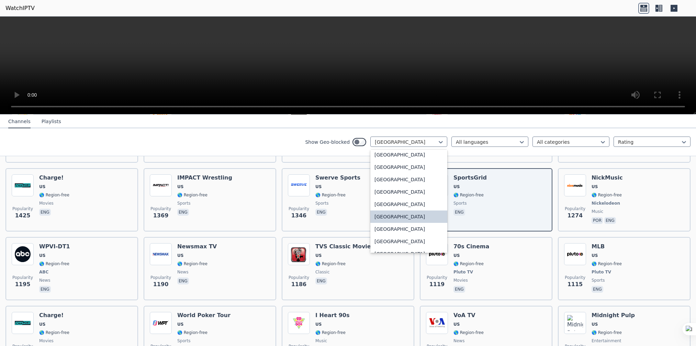
scroll to position [2380, 0]
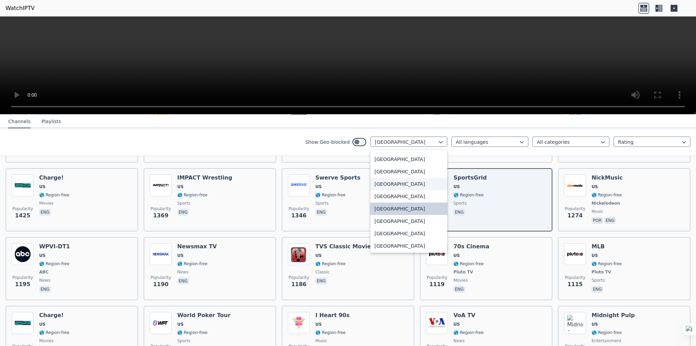
click at [413, 185] on div "United Arab Emirates" at bounding box center [408, 184] width 77 height 12
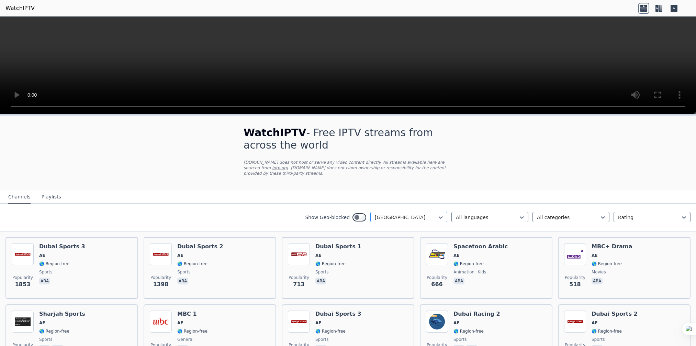
click at [418, 214] on div at bounding box center [406, 217] width 63 height 7
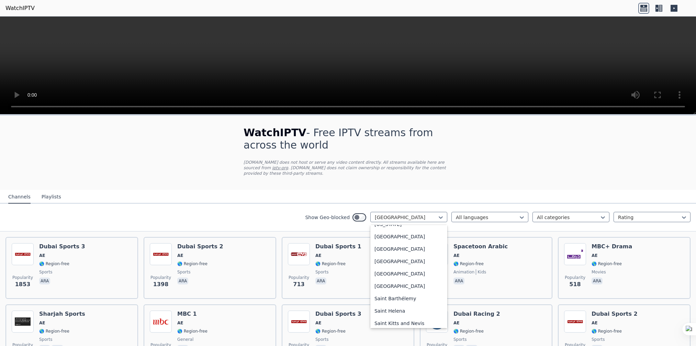
scroll to position [1870, 0]
click at [374, 233] on div "Qatar" at bounding box center [408, 237] width 77 height 12
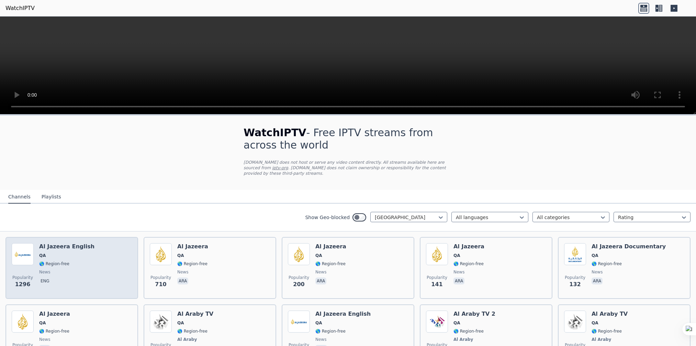
click at [90, 255] on div "Popularity 1296 Al Jazeera English QA 🌎 Region-free news eng" at bounding box center [72, 267] width 120 height 49
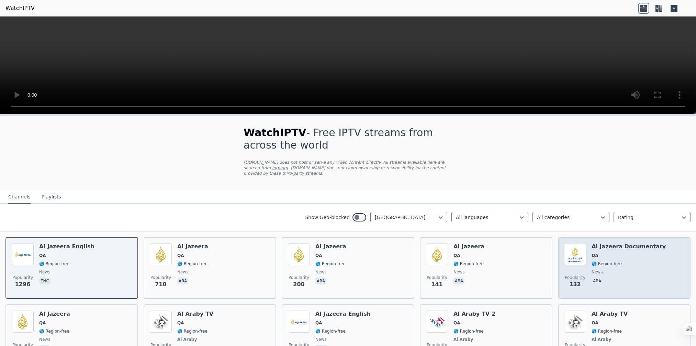
click at [600, 261] on span "🌎 Region-free" at bounding box center [607, 263] width 30 height 5
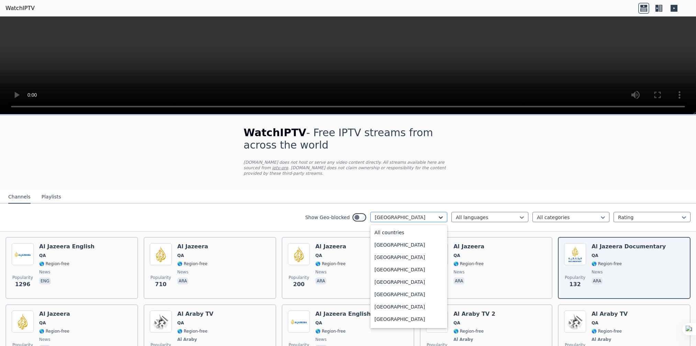
click at [438, 214] on icon at bounding box center [440, 217] width 7 height 7
click at [406, 259] on div "United Arab Emirates" at bounding box center [408, 265] width 77 height 12
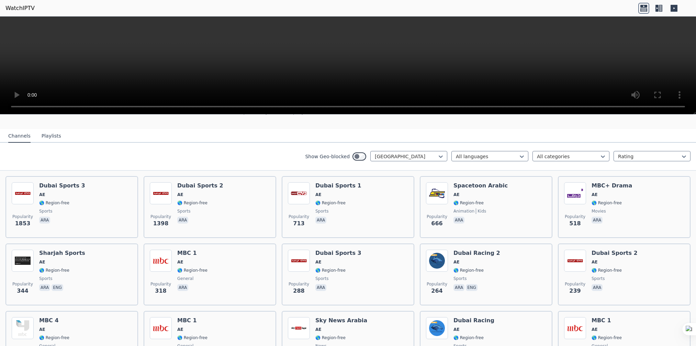
scroll to position [25, 0]
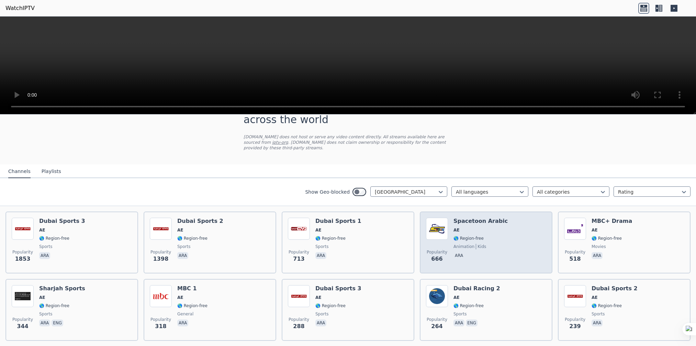
click at [487, 235] on span "🌎 Region-free" at bounding box center [481, 237] width 54 height 5
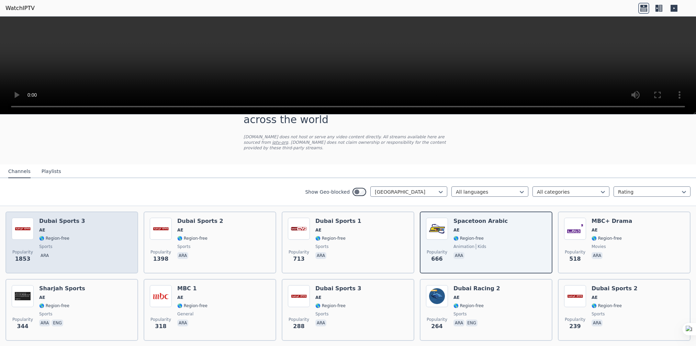
click at [85, 226] on div "Popularity 1853 Dubai Sports 3 AE 🌎 Region-free sports ara" at bounding box center [72, 242] width 120 height 49
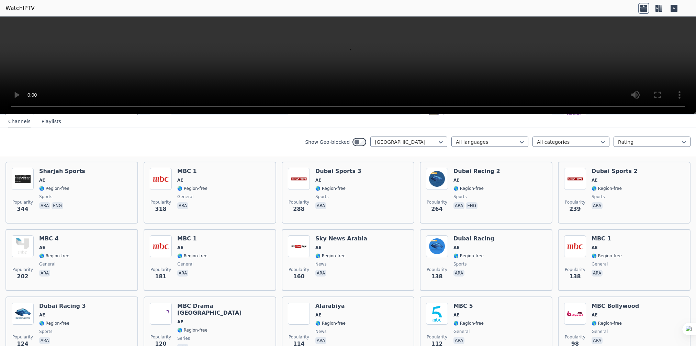
scroll to position [163, 0]
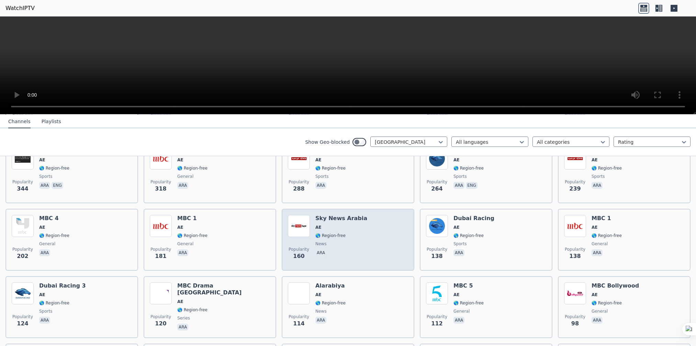
click at [342, 224] on div "Sky News Arabia AE 🌎 Region-free news ara" at bounding box center [341, 239] width 52 height 49
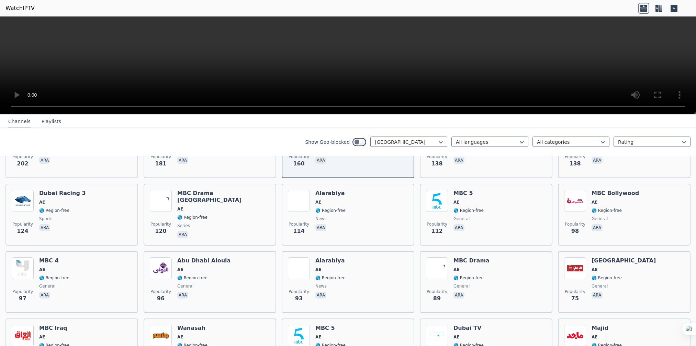
scroll to position [275, 0]
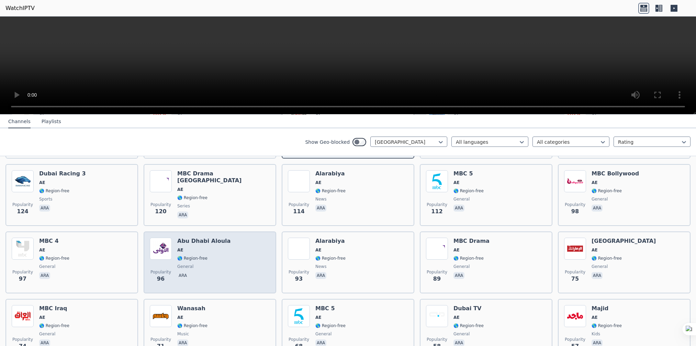
click at [211, 239] on div "Abu Dhabi Aloula AE 🌎 Region-free general ara" at bounding box center [203, 261] width 53 height 49
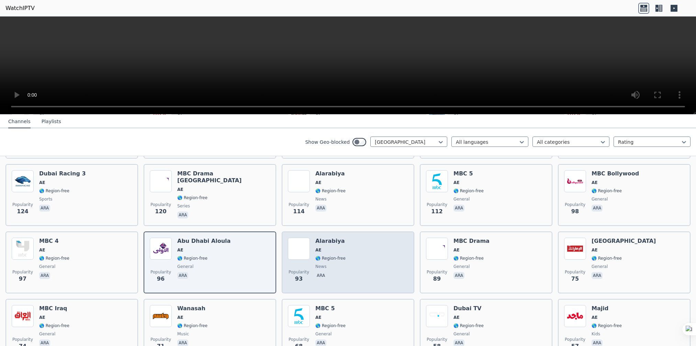
click at [331, 247] on span "AE" at bounding box center [330, 249] width 30 height 5
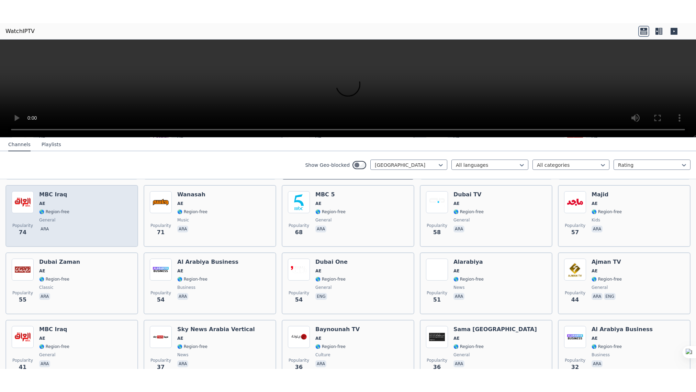
scroll to position [412, 0]
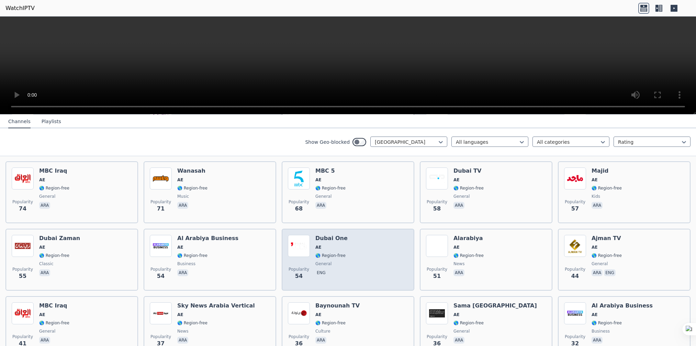
click at [321, 258] on div "Dubai One AE 🌎 Region-free general eng" at bounding box center [331, 259] width 32 height 49
